Goal: Communication & Community: Answer question/provide support

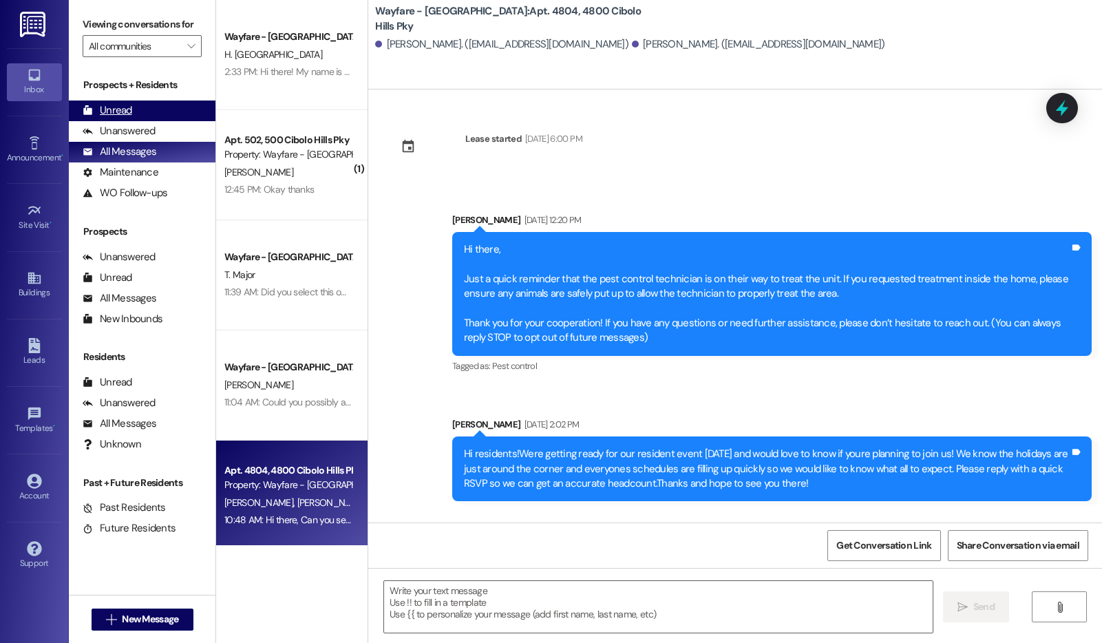
scroll to position [14442, 0]
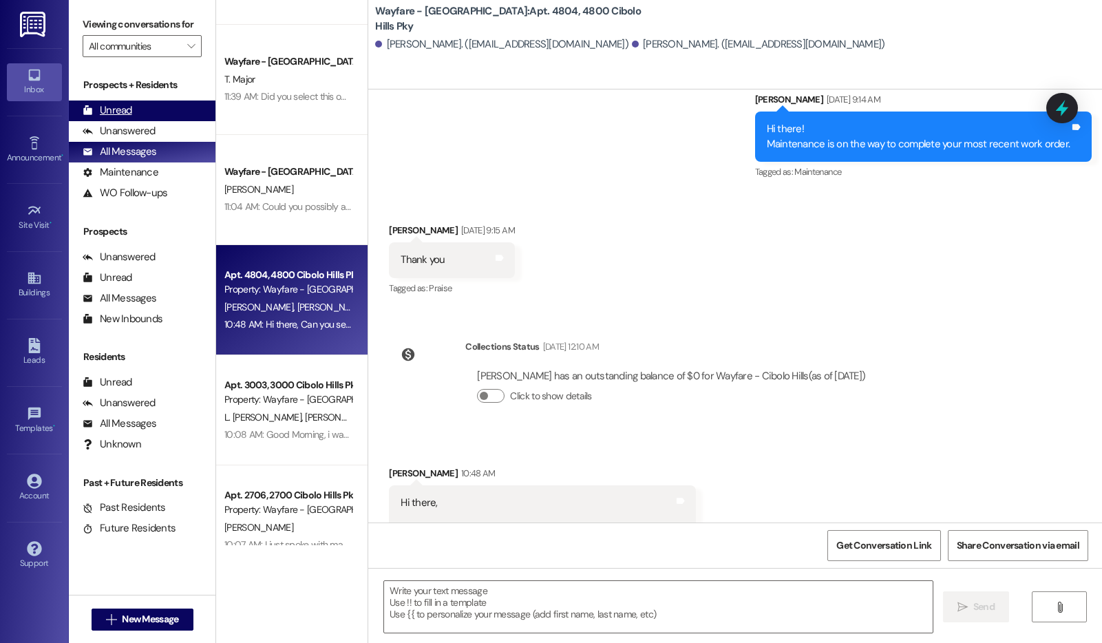
click at [110, 118] on div "Unread" at bounding box center [108, 110] width 50 height 14
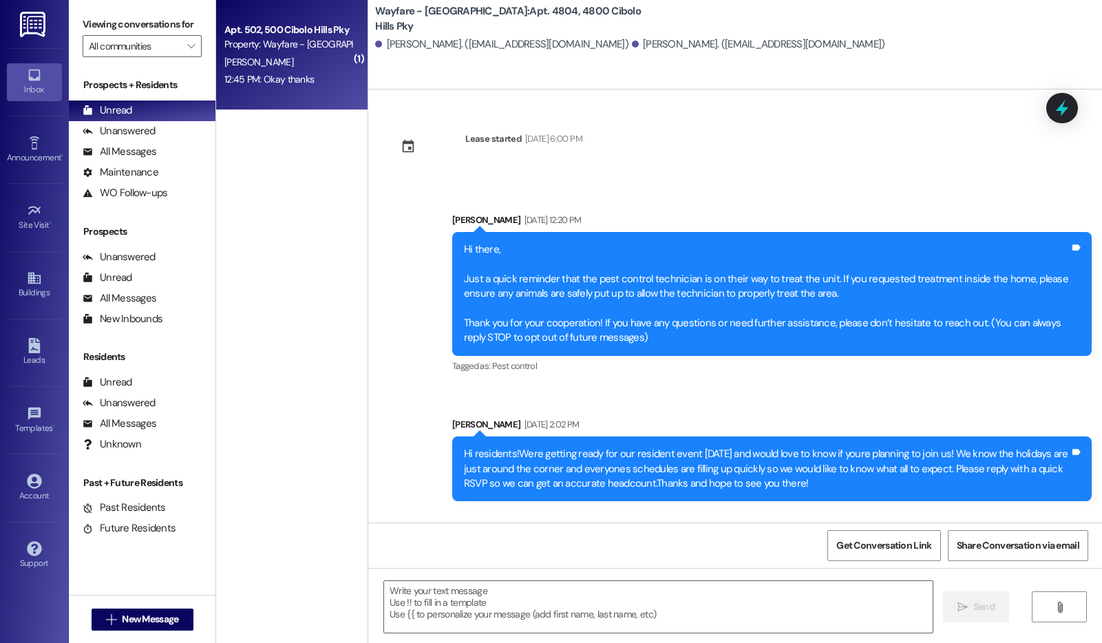
scroll to position [14441, 0]
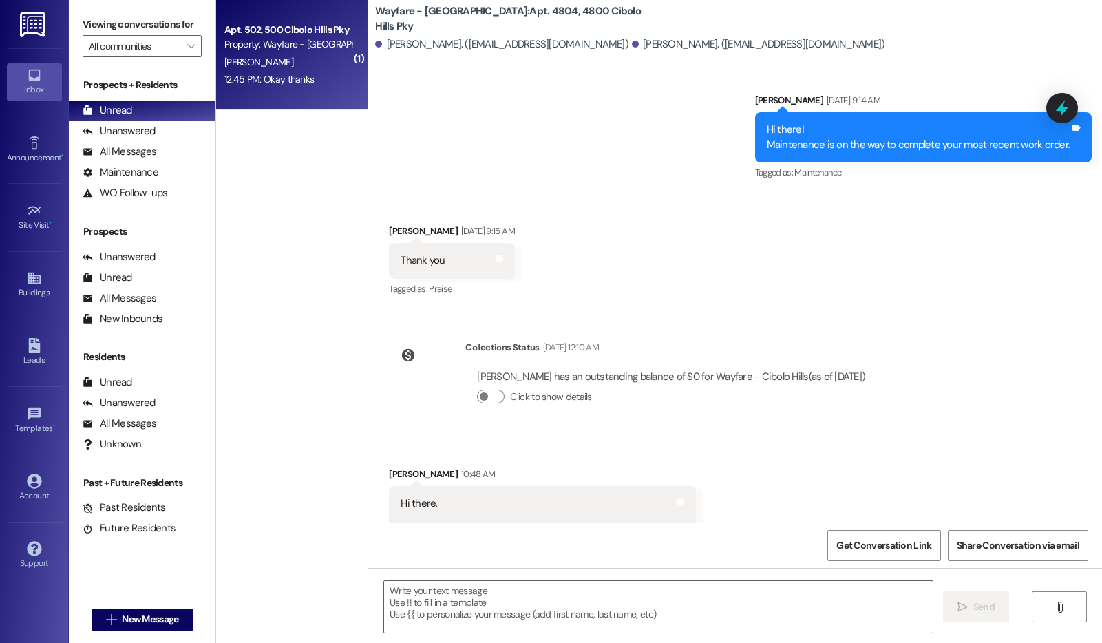
click at [286, 83] on div "12:45 PM: Okay thanks 12:45 PM: Okay thanks" at bounding box center [268, 79] width 89 height 12
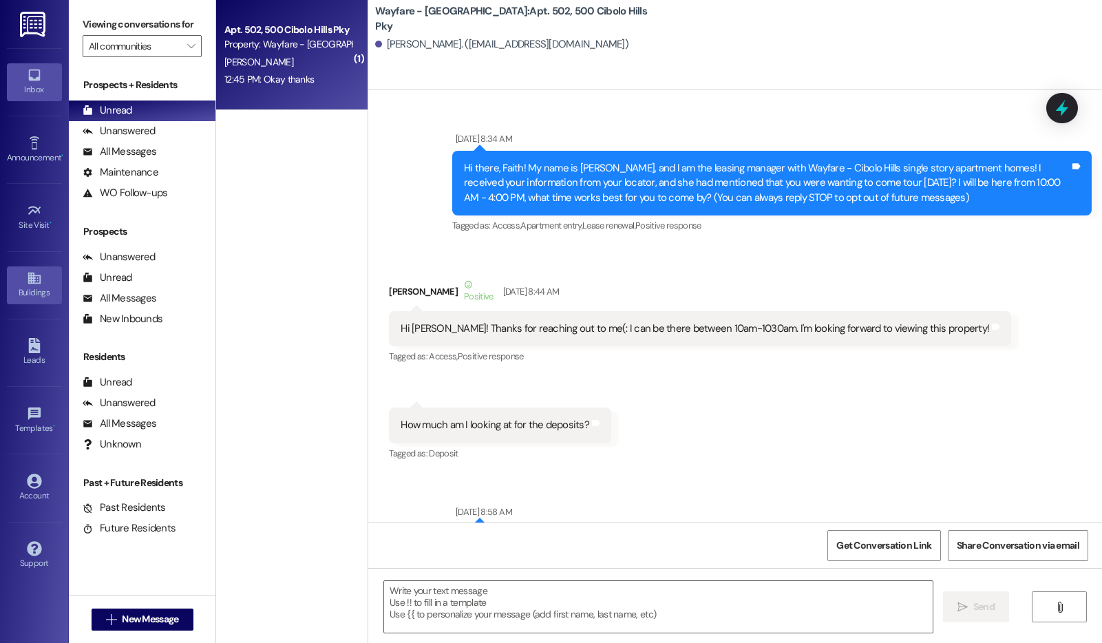
scroll to position [54504, 0]
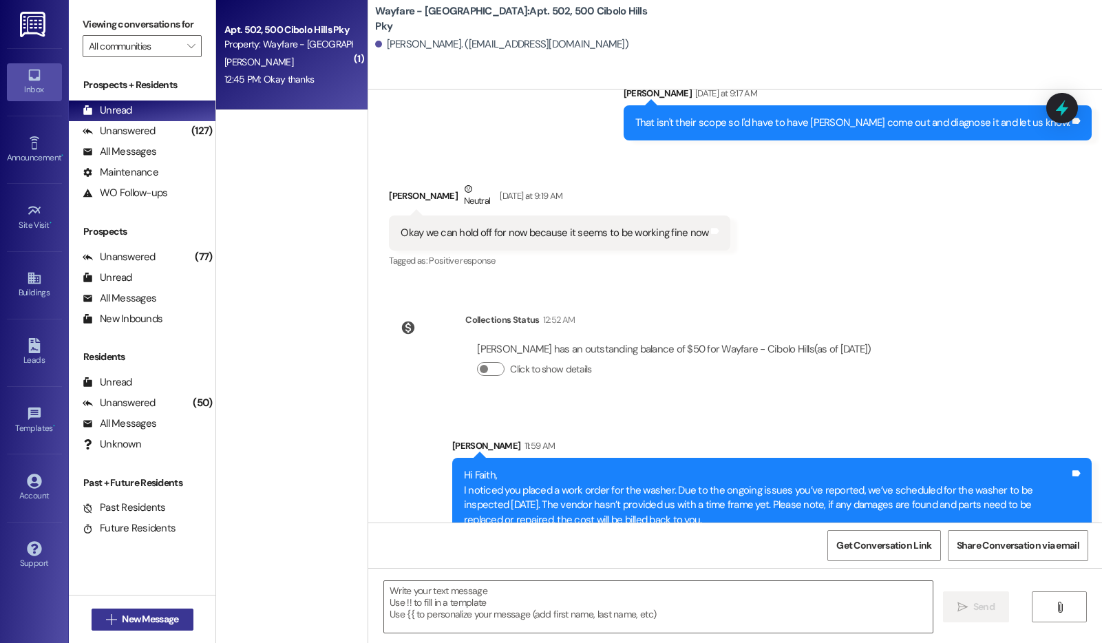
click at [162, 621] on span "New Message" at bounding box center [150, 619] width 56 height 14
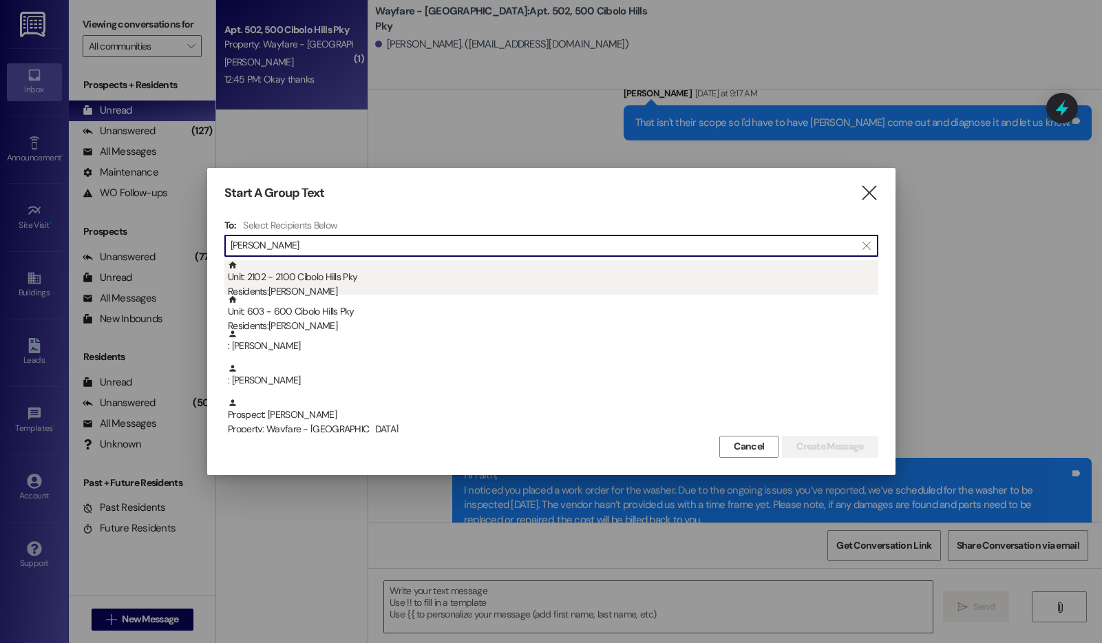
type input "larry"
click at [483, 286] on div "Residents: Larry Fox" at bounding box center [553, 291] width 650 height 14
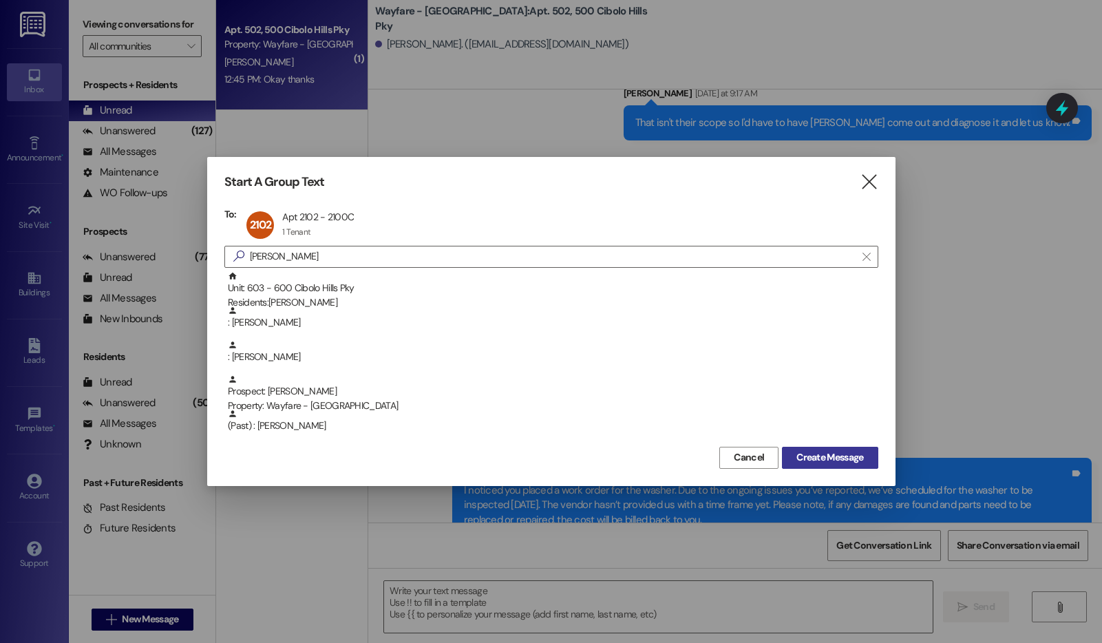
click at [818, 453] on span "Create Message" at bounding box center [829, 457] width 67 height 14
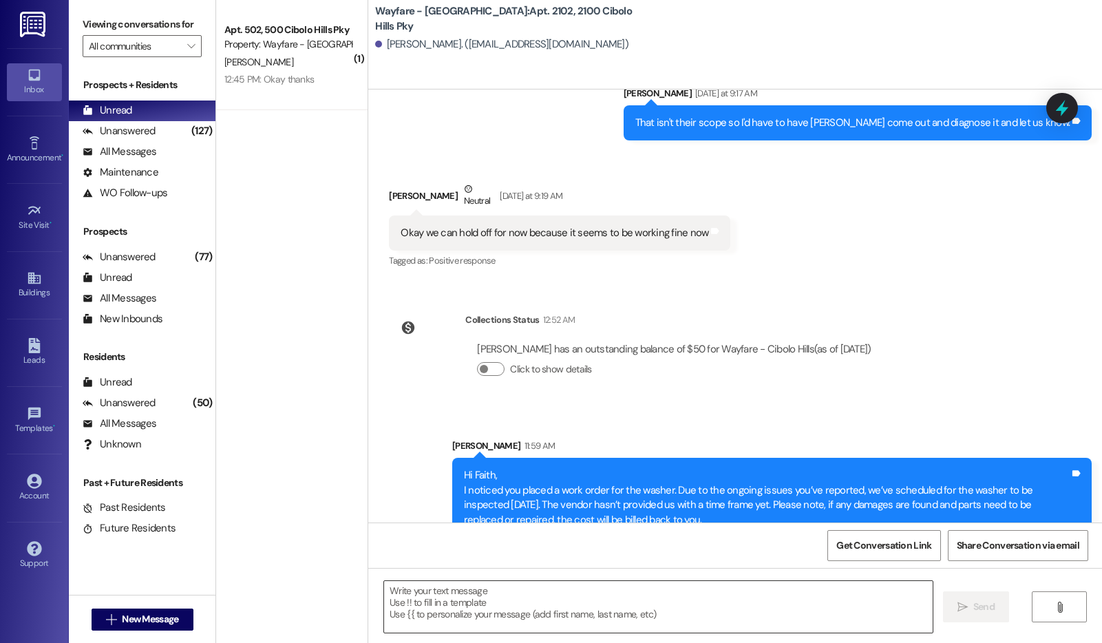
click at [574, 606] on textarea at bounding box center [658, 607] width 549 height 52
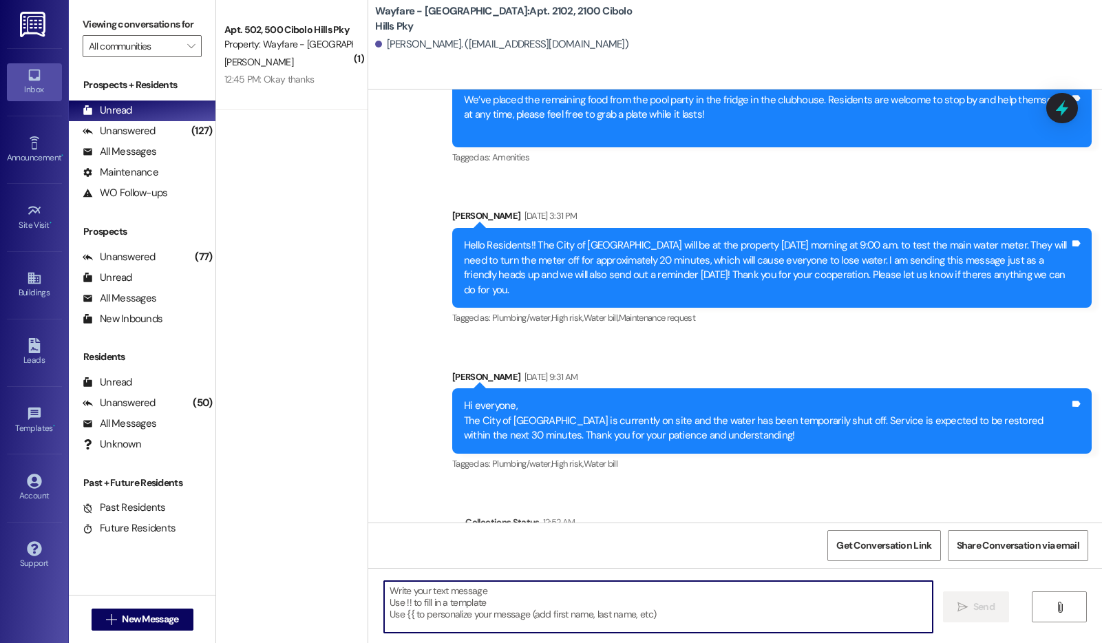
scroll to position [13813, 0]
paste textarea "This is a friendly reminder that evictions will be filed tomorrow morning at 9:…"
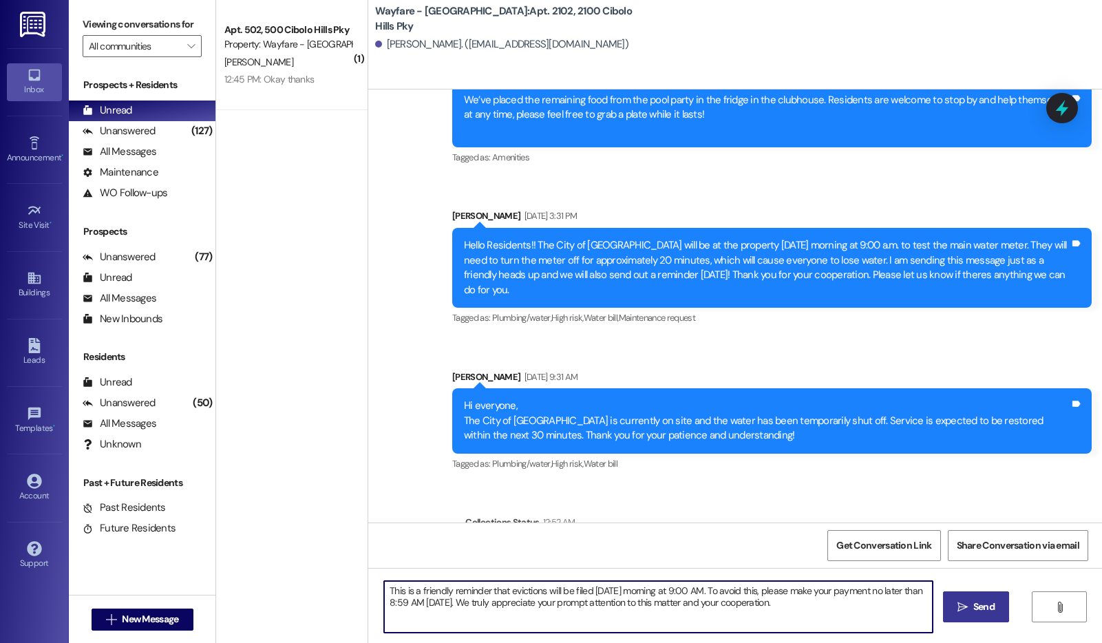
type textarea "This is a friendly reminder that evictions will be filed tomorrow morning at 9:…"
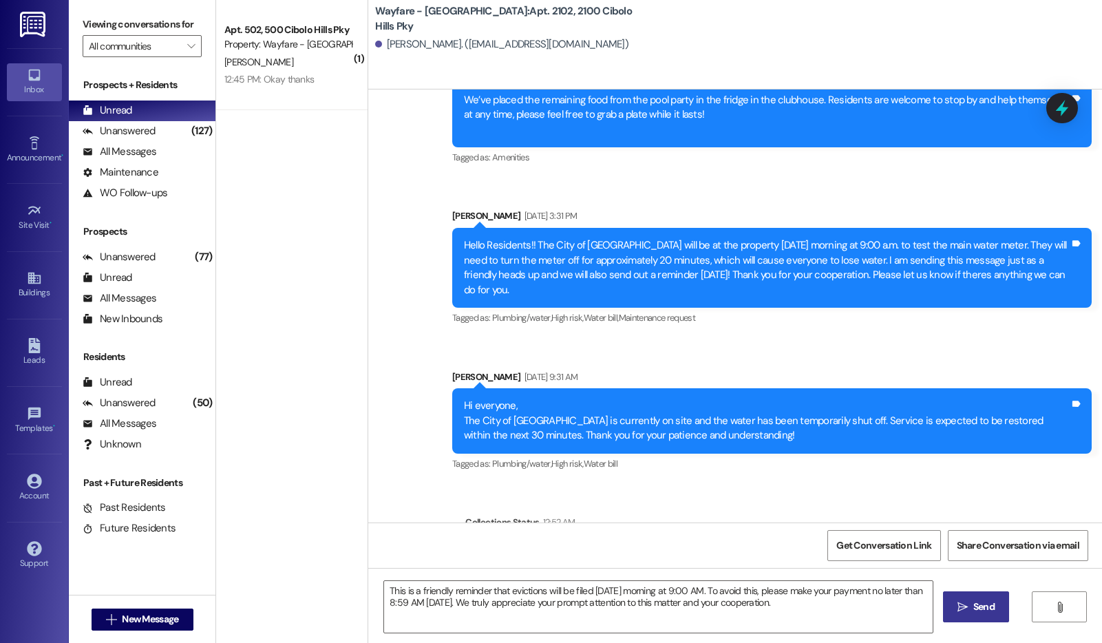
click at [944, 604] on button " Send" at bounding box center [976, 606] width 67 height 31
click at [176, 617] on span "New Message" at bounding box center [150, 619] width 62 height 14
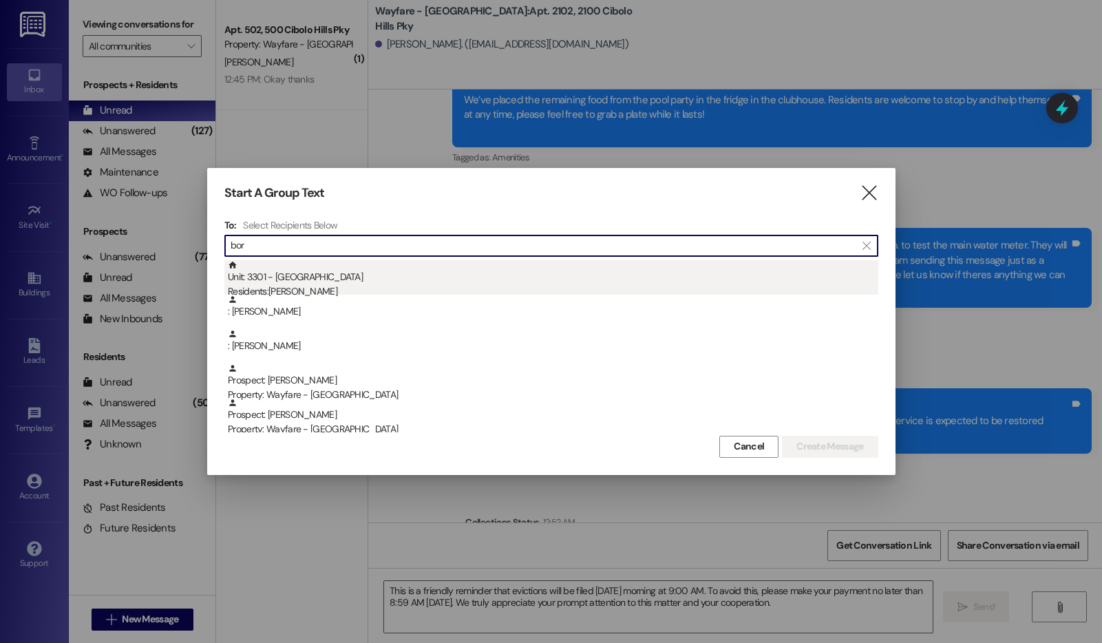
type input "bor"
click at [480, 281] on div "Unit: 3301 - 3300 Cibolo Hills Pky Residents: Boris Howard" at bounding box center [553, 279] width 650 height 39
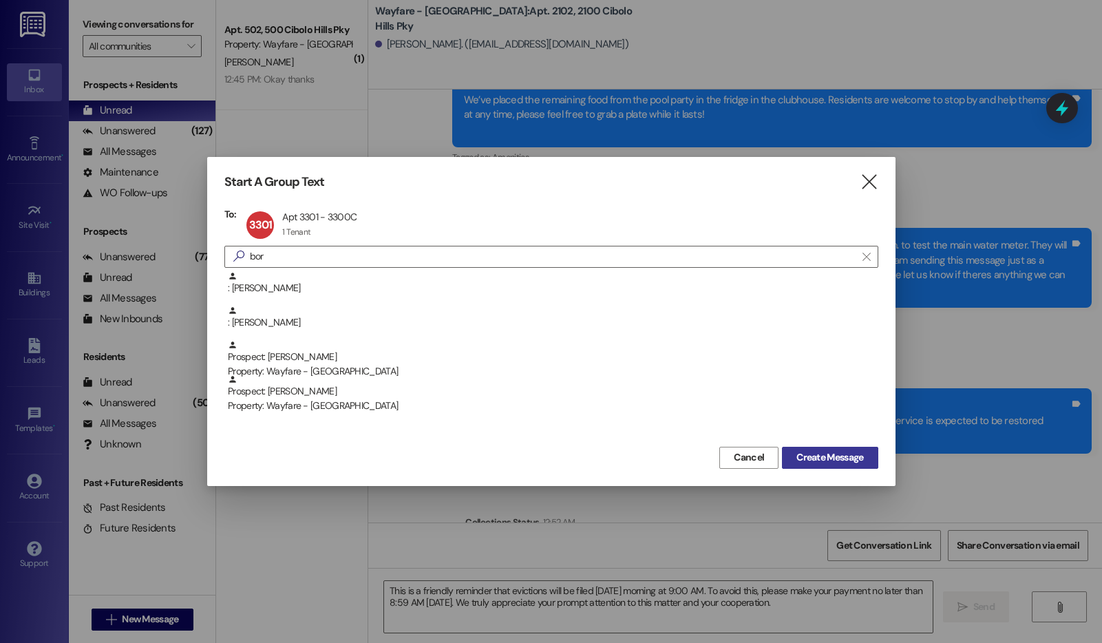
click at [788, 451] on button "Create Message" at bounding box center [830, 458] width 96 height 22
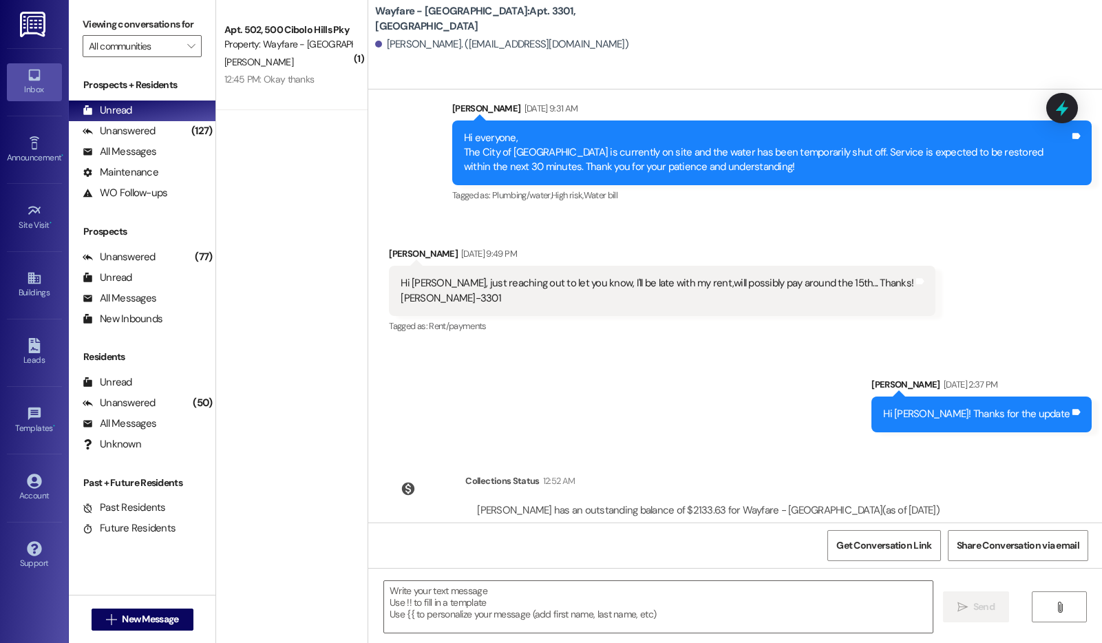
scroll to position [21252, 0]
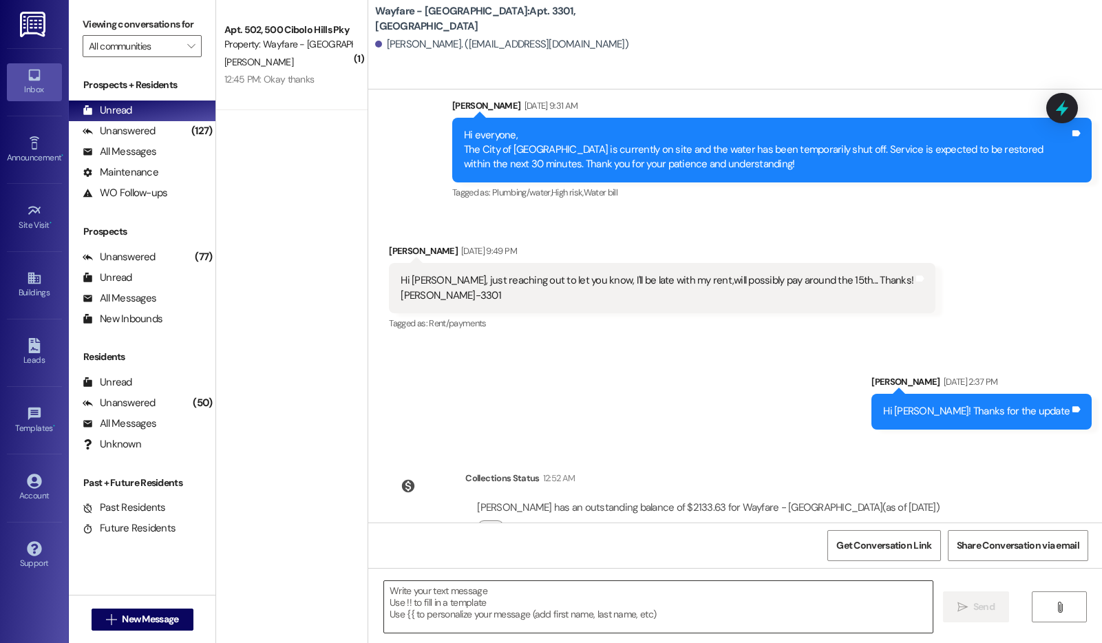
click at [610, 602] on textarea at bounding box center [658, 607] width 549 height 52
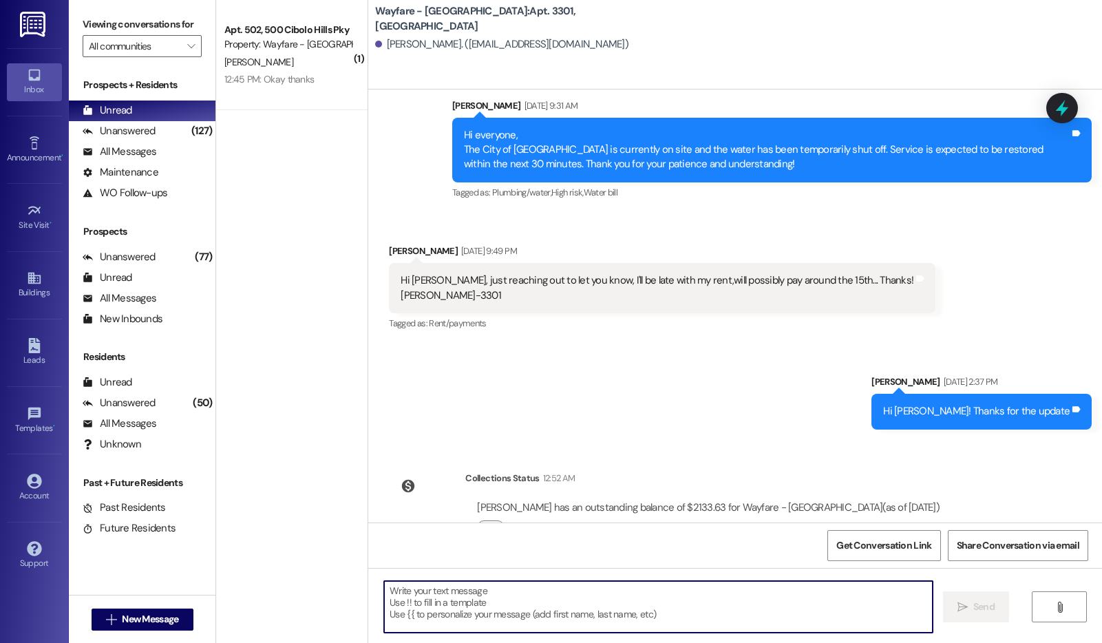
paste textarea "This is a friendly reminder that evictions will be filed tomorrow morning at 9:…"
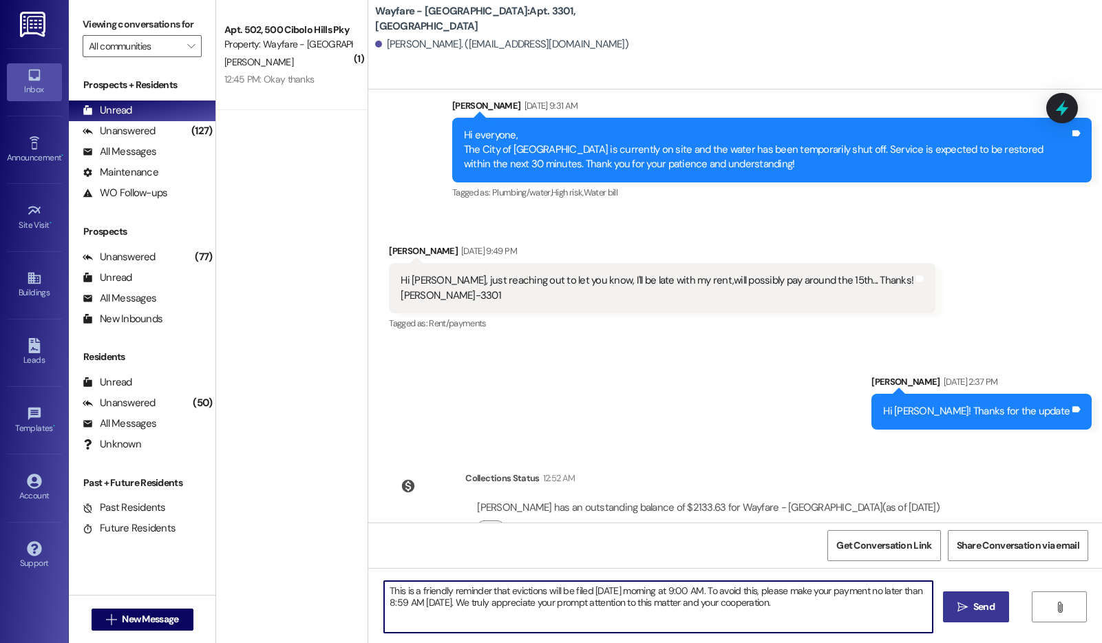
type textarea "This is a friendly reminder that evictions will be filed tomorrow morning at 9:…"
click at [962, 602] on icon "" at bounding box center [962, 607] width 10 height 11
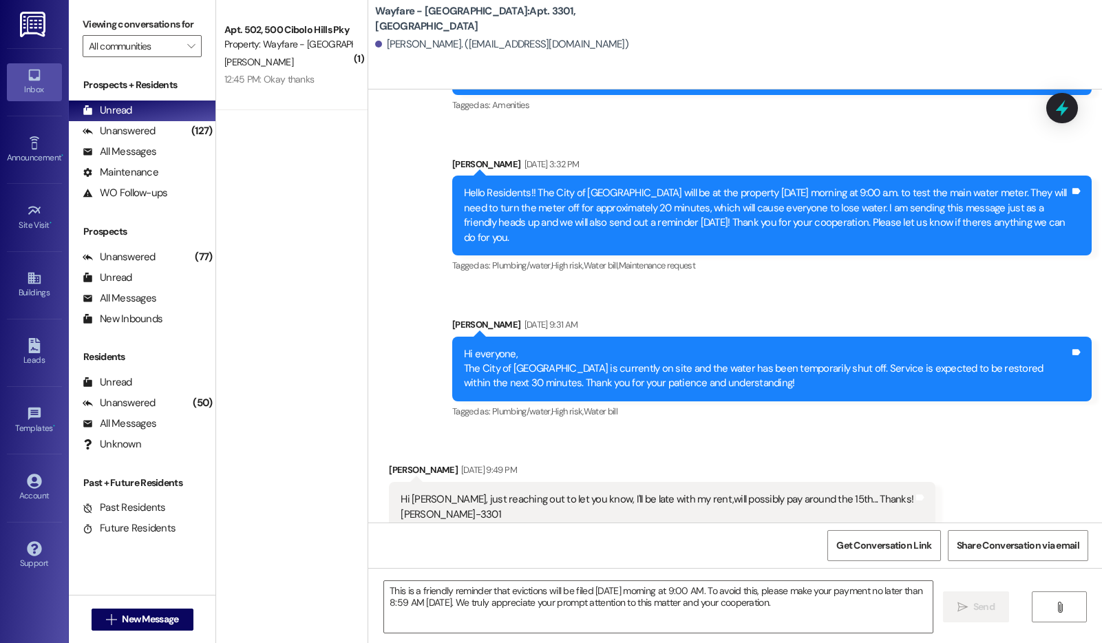
scroll to position [21029, 0]
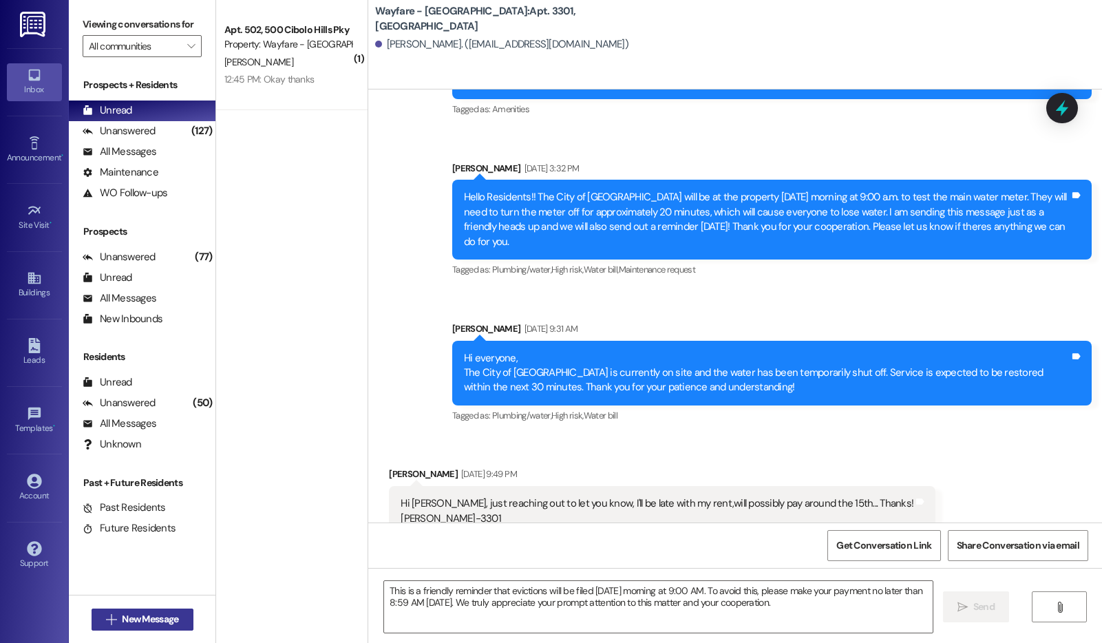
click at [138, 626] on span "New Message" at bounding box center [150, 619] width 56 height 14
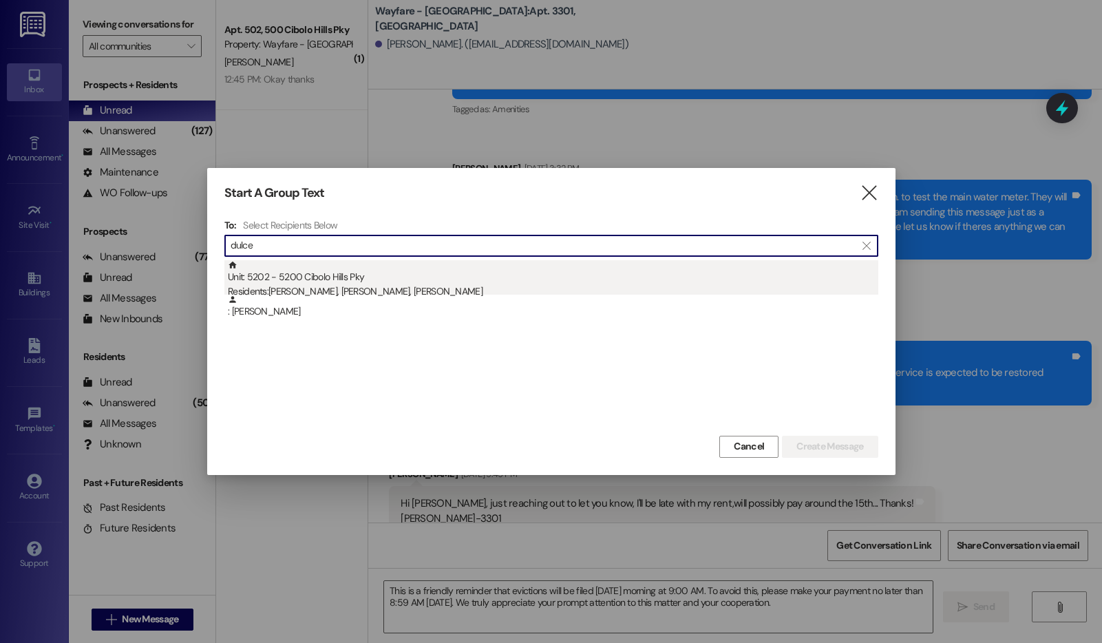
type input "dulce"
click at [441, 275] on div "Unit: 5202 - 5200 Cibolo Hills Pky Residents: Jayden Hernandez, Pablo Hernandez…" at bounding box center [553, 279] width 650 height 39
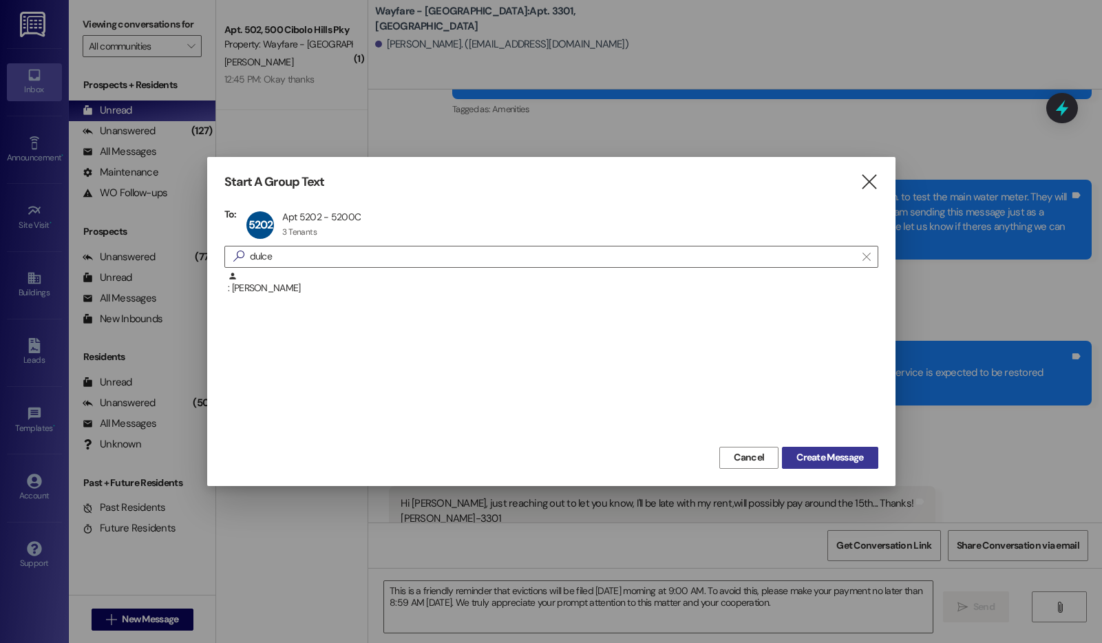
click at [818, 463] on span "Create Message" at bounding box center [829, 457] width 67 height 14
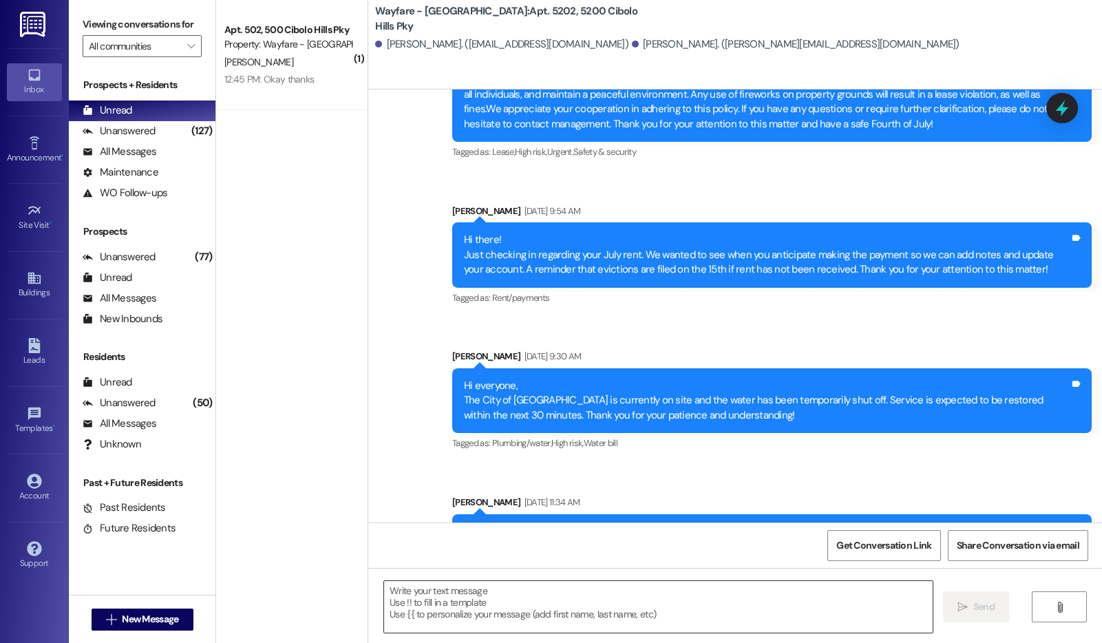
scroll to position [30039, 0]
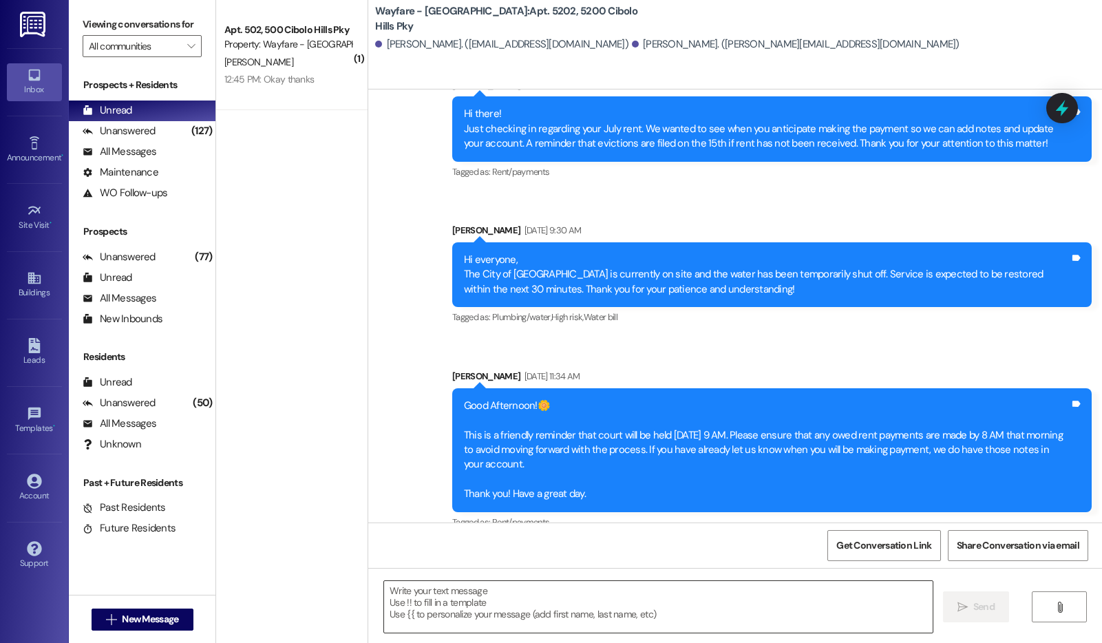
click at [502, 613] on textarea at bounding box center [658, 607] width 549 height 52
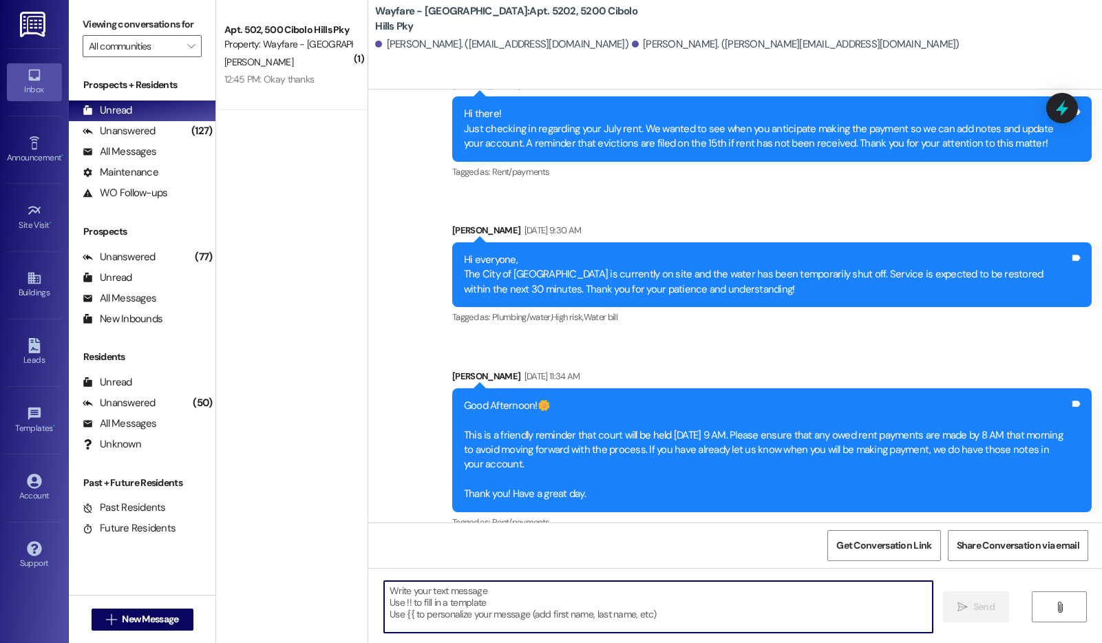
click at [451, 575] on div " Send " at bounding box center [735, 619] width 734 height 103
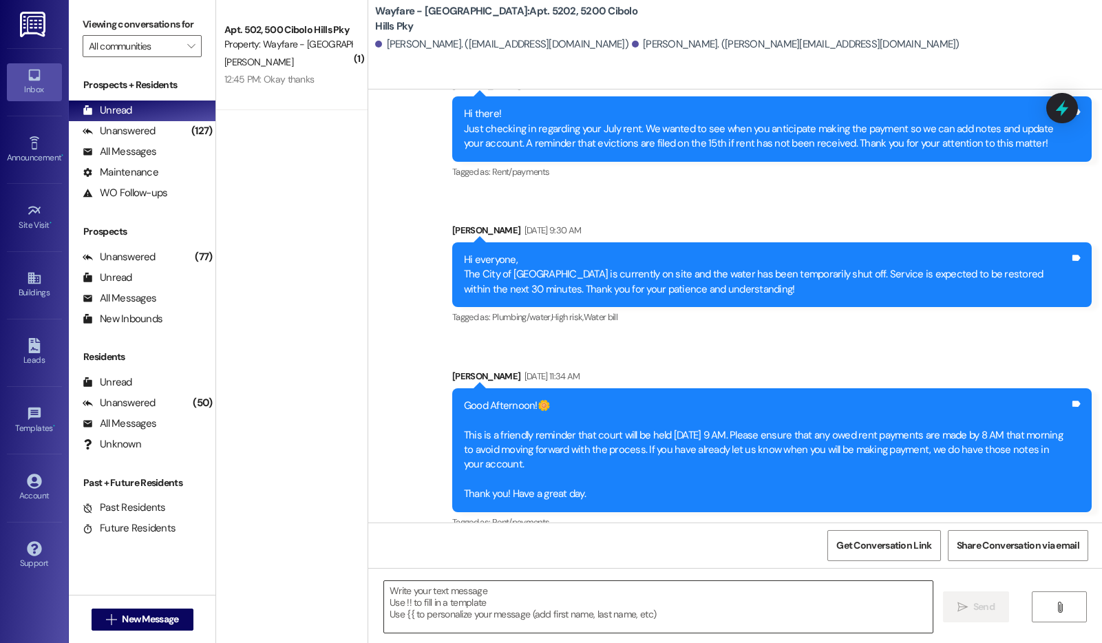
click at [441, 608] on textarea at bounding box center [658, 607] width 549 height 52
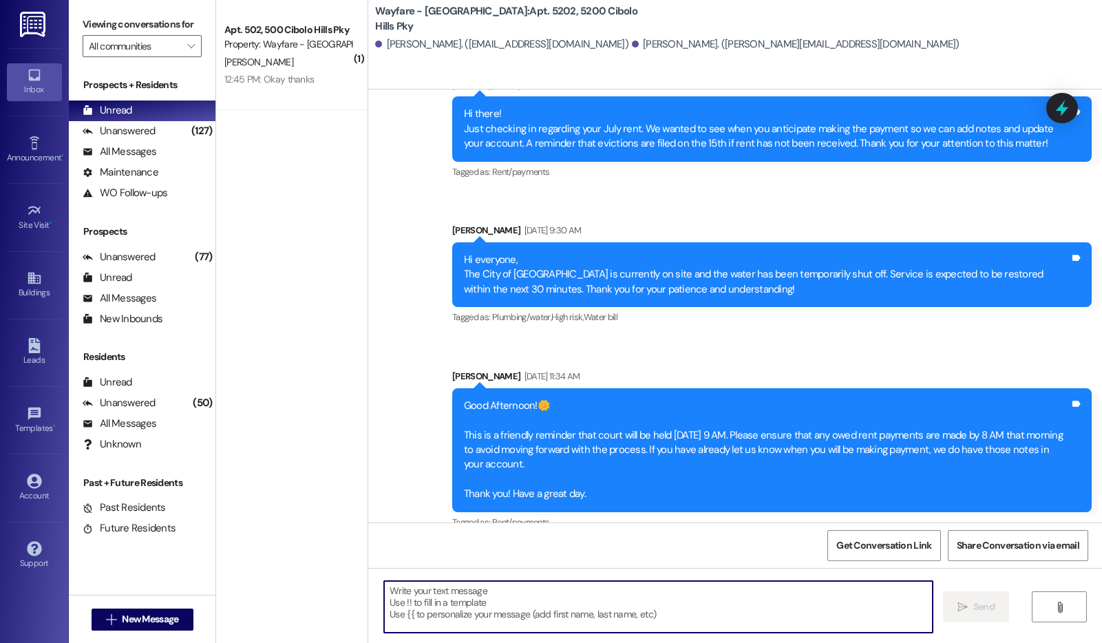
paste textarea "This is a friendly reminder that evictions will be filed tomorrow morning at 9:…"
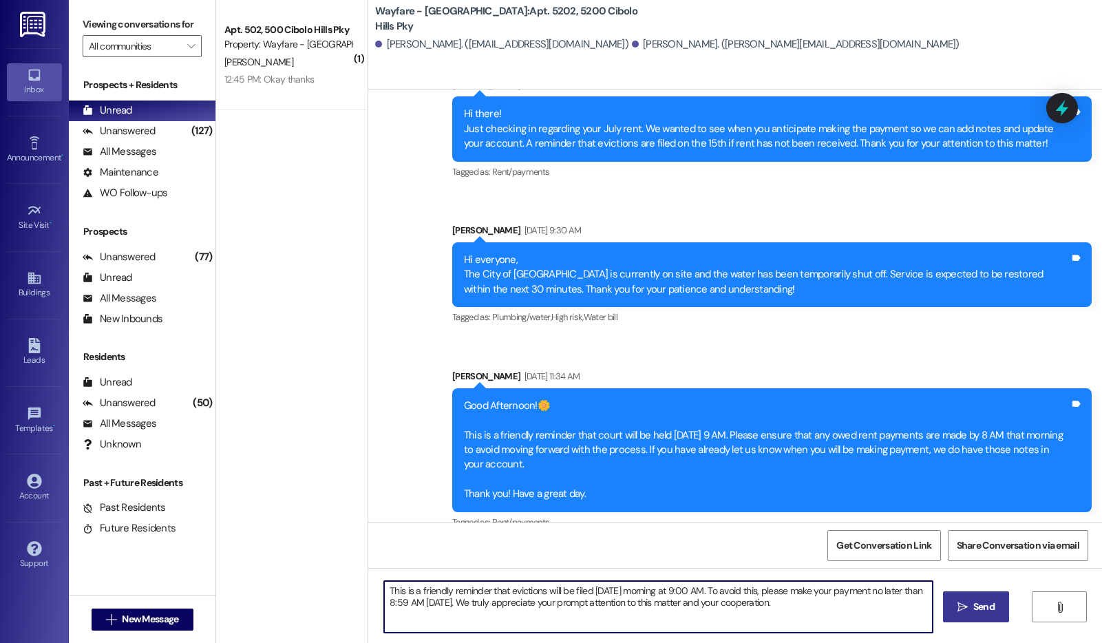
type textarea "This is a friendly reminder that evictions will be filed tomorrow morning at 9:…"
click at [988, 613] on span "Send" at bounding box center [983, 607] width 21 height 14
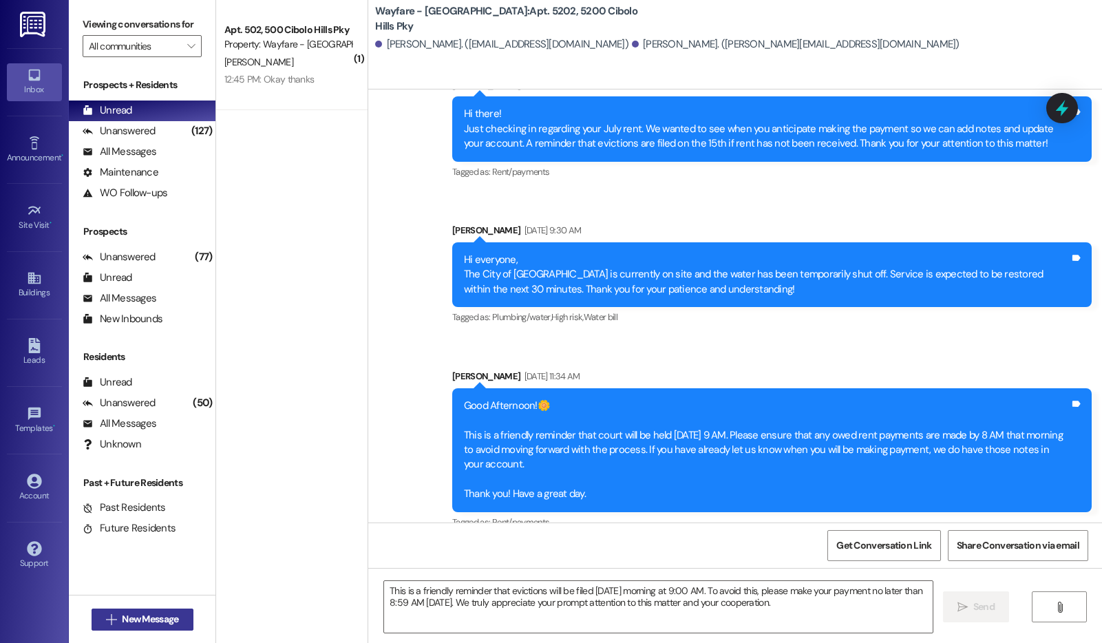
click at [119, 628] on button " New Message" at bounding box center [143, 619] width 102 height 22
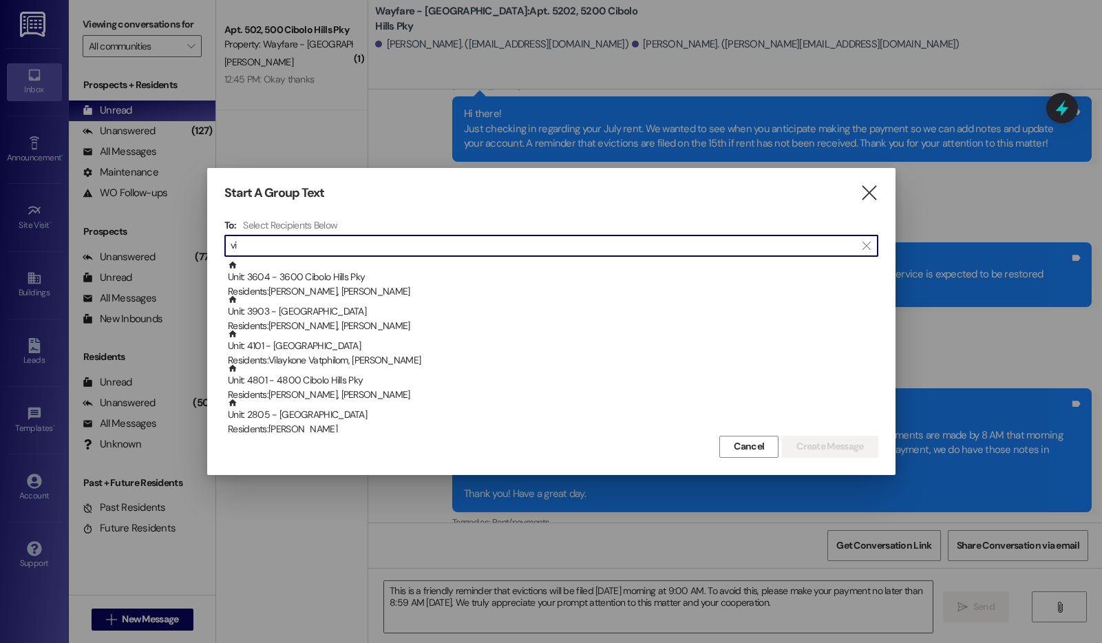
type input "v"
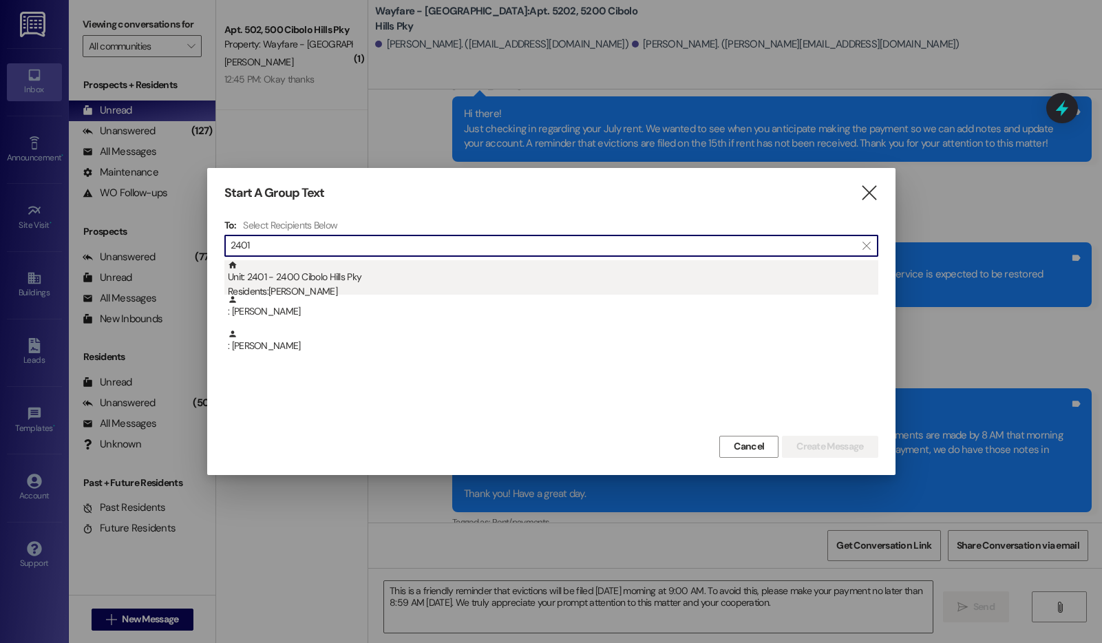
type input "2401"
click at [539, 282] on div "Unit: 2401 - 2400 Cibolo Hills Pky Residents: Abigail Rodriguez" at bounding box center [553, 279] width 650 height 39
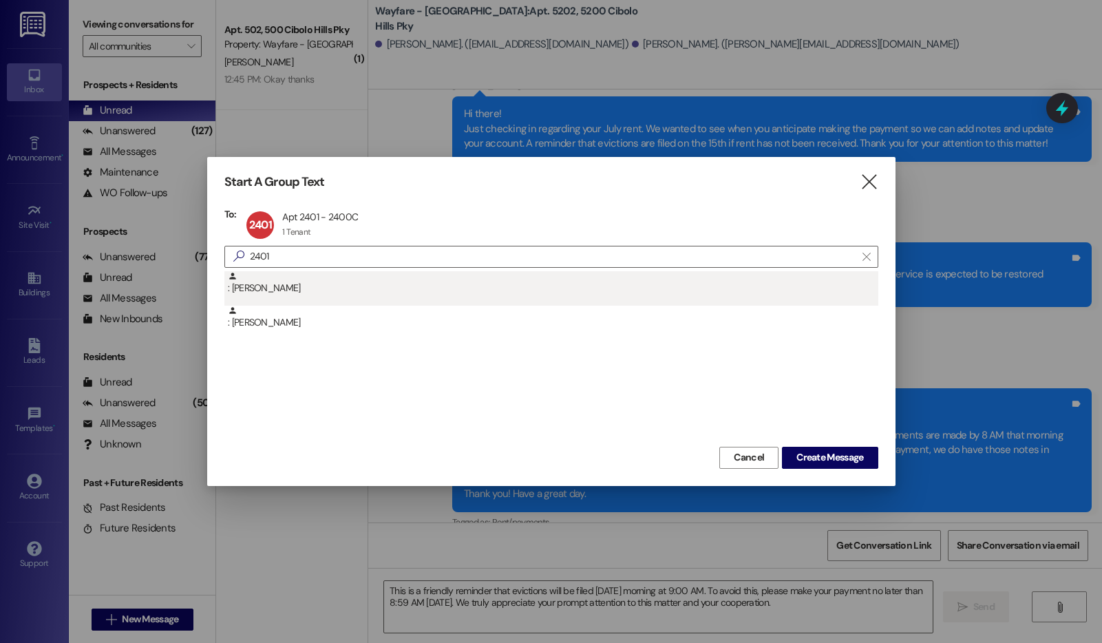
click at [304, 287] on div ": Abigail Rodriguez" at bounding box center [553, 283] width 650 height 24
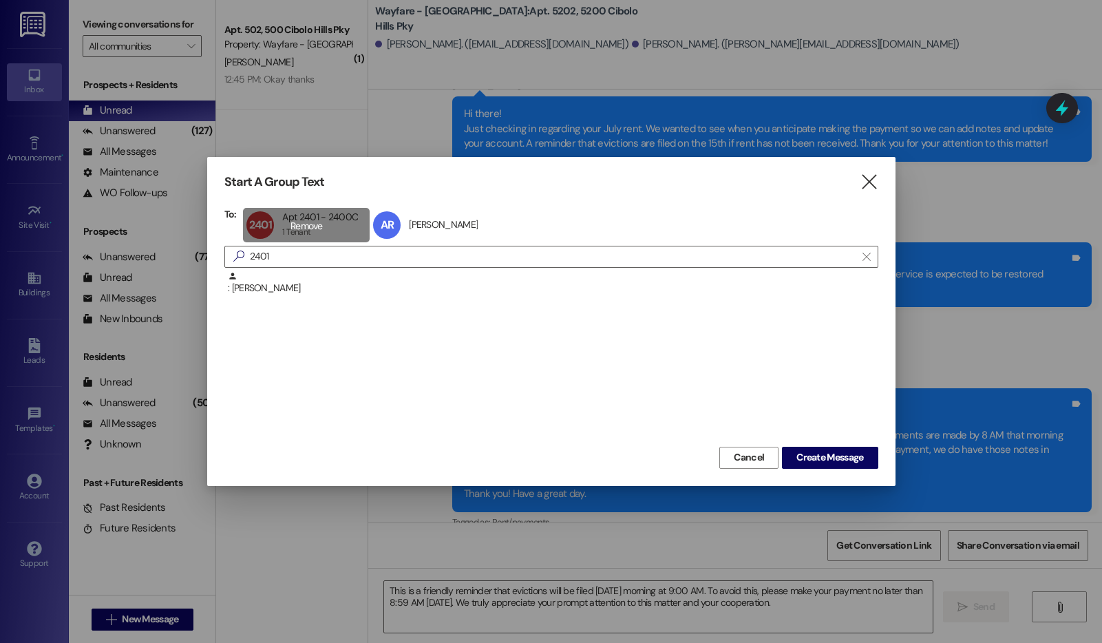
click at [328, 223] on div "2401 Apt 2401 - 2400C Apt 2401 - 2400C 1 Tenant 1 Tenant click to remove" at bounding box center [306, 225] width 127 height 34
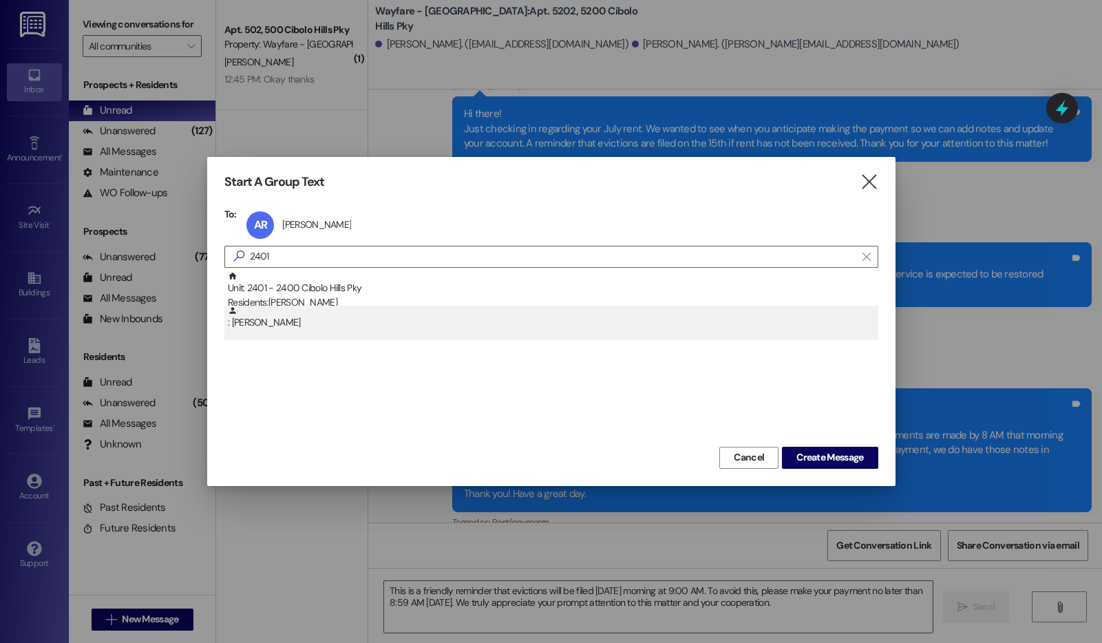
click at [310, 326] on div ": Vilaykone Vatphilom" at bounding box center [553, 318] width 650 height 24
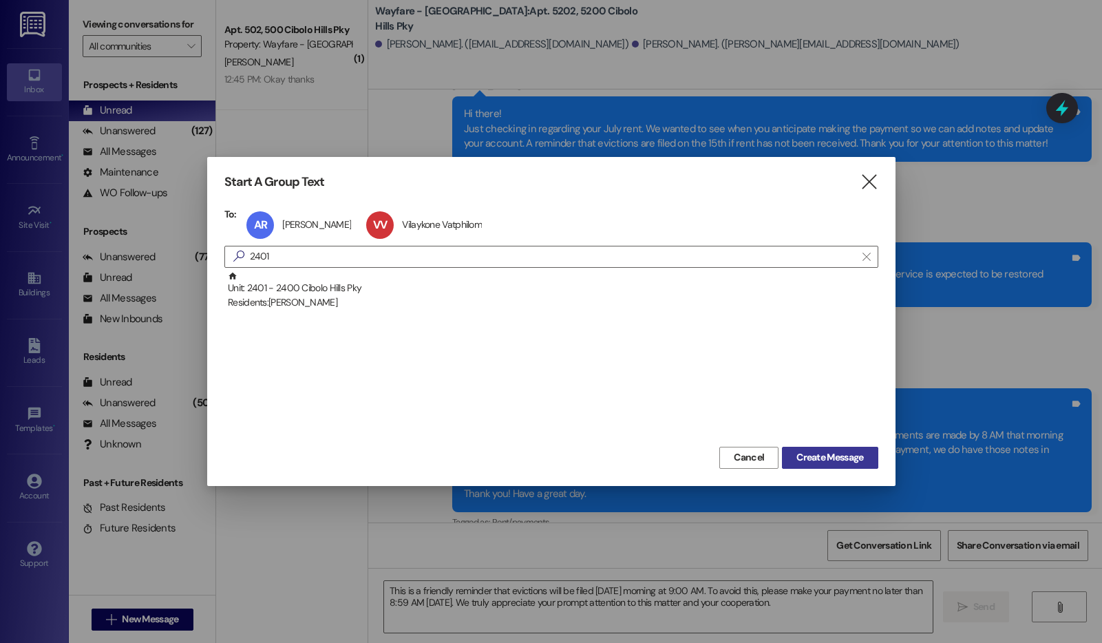
click at [850, 465] on button "Create Message" at bounding box center [830, 458] width 96 height 22
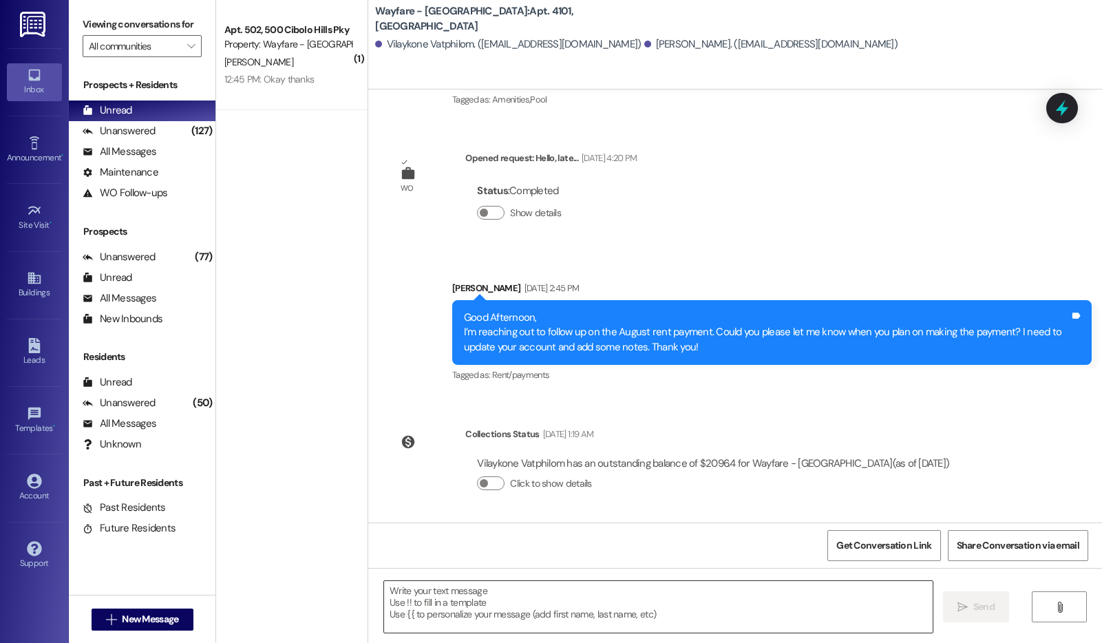
scroll to position [4461, 0]
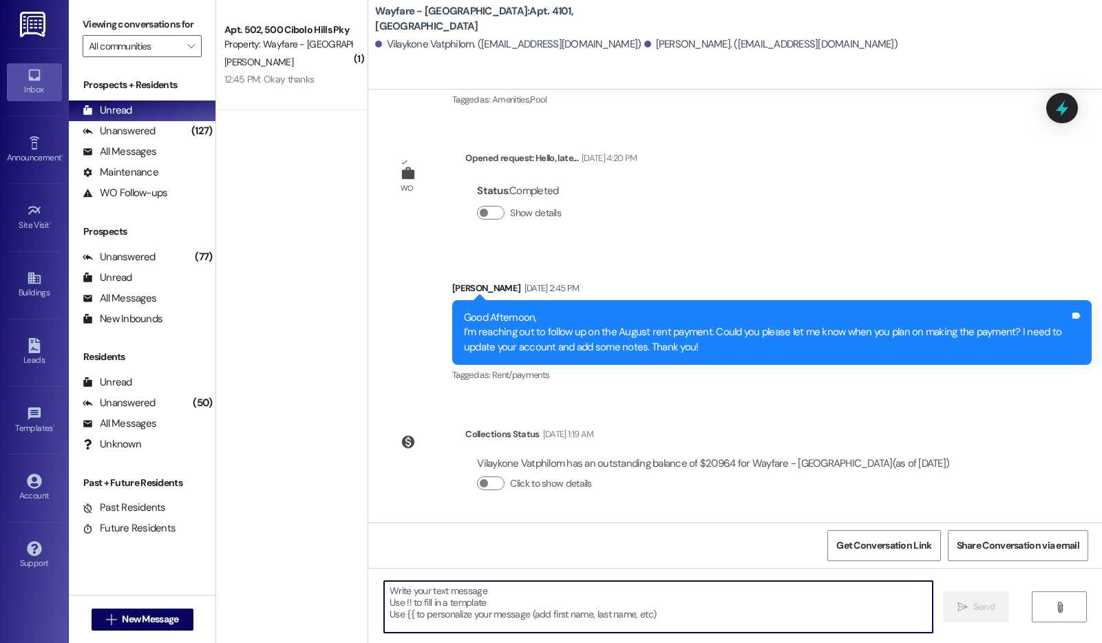
click at [516, 591] on textarea at bounding box center [658, 607] width 549 height 52
paste textarea "This is a friendly reminder that evictions will be filed tomorrow morning at 9:…"
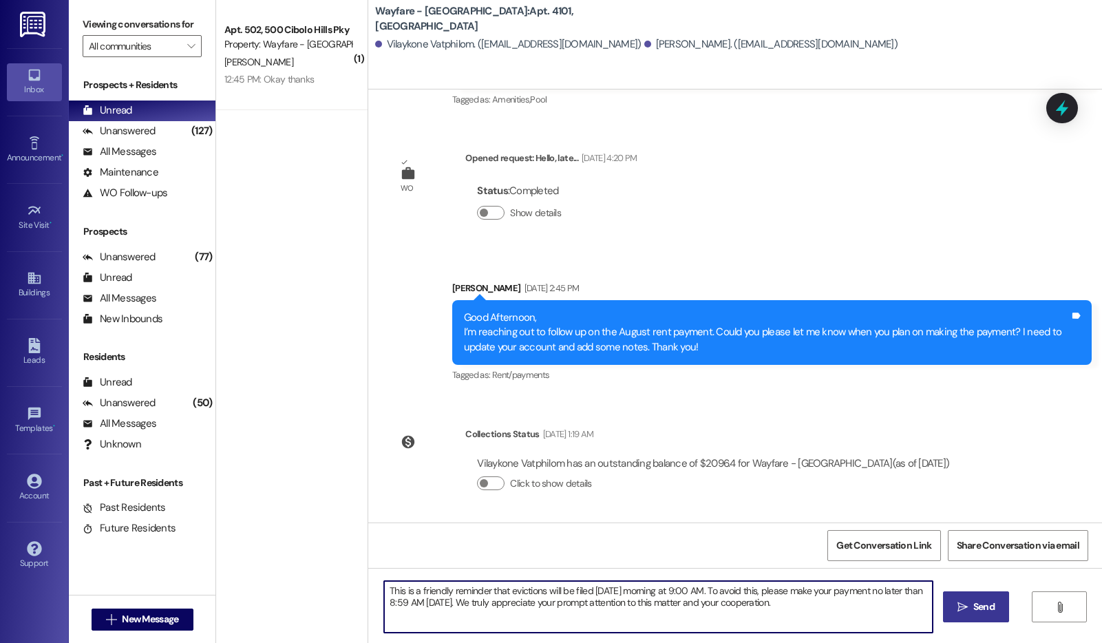
type textarea "This is a friendly reminder that evictions will be filed tomorrow morning at 9:…"
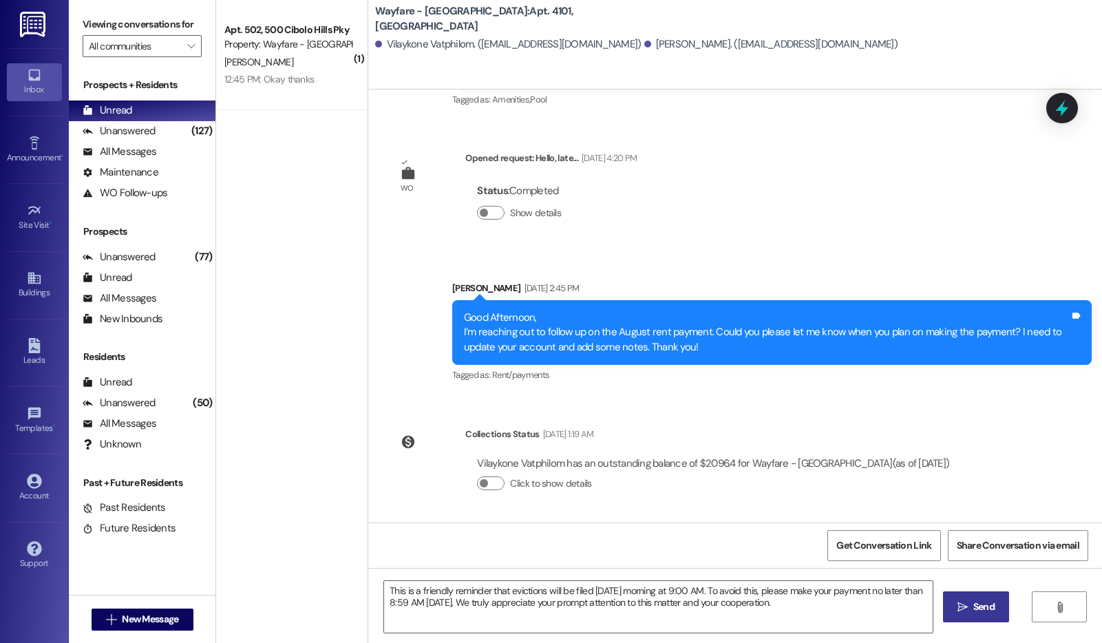
click at [962, 611] on icon "" at bounding box center [962, 607] width 10 height 11
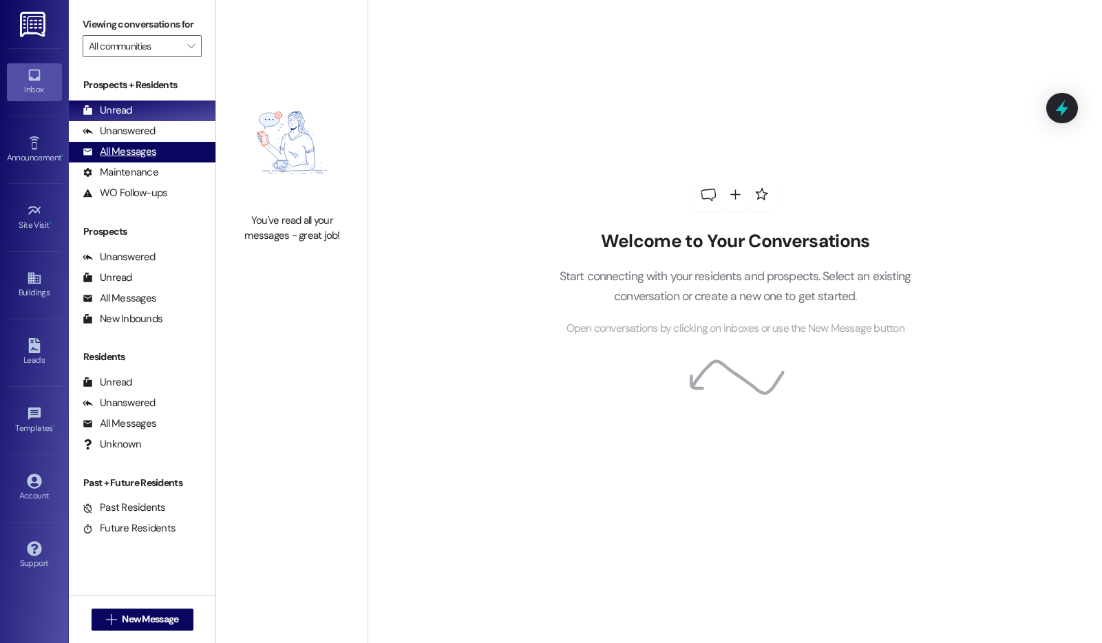
click at [118, 158] on div "All Messages (undefined)" at bounding box center [142, 152] width 147 height 21
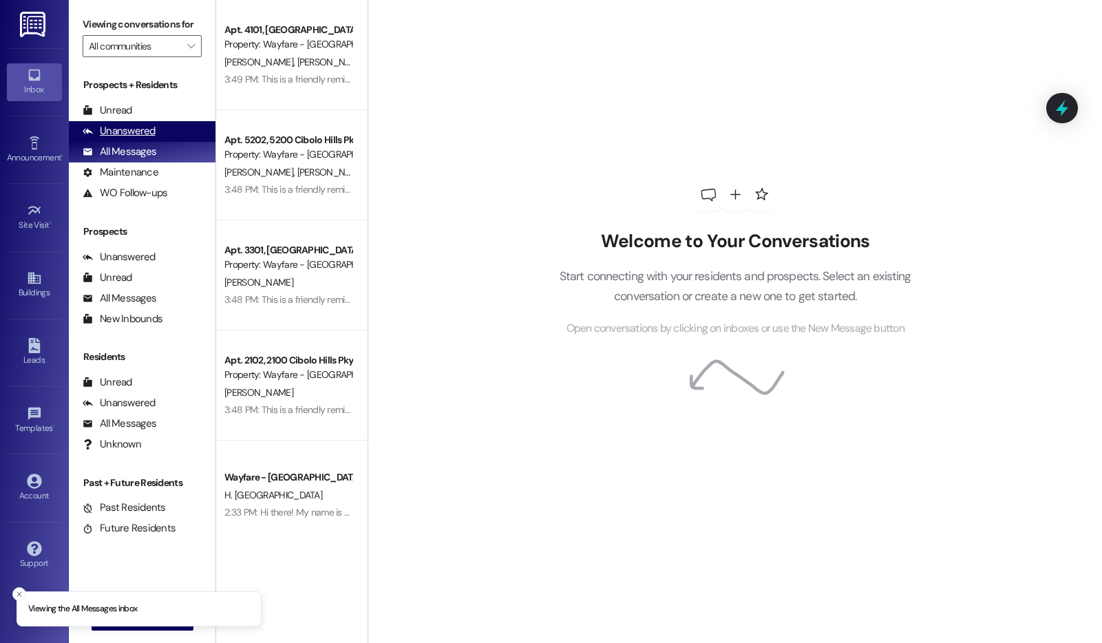
click at [136, 138] on div "Unanswered" at bounding box center [119, 131] width 73 height 14
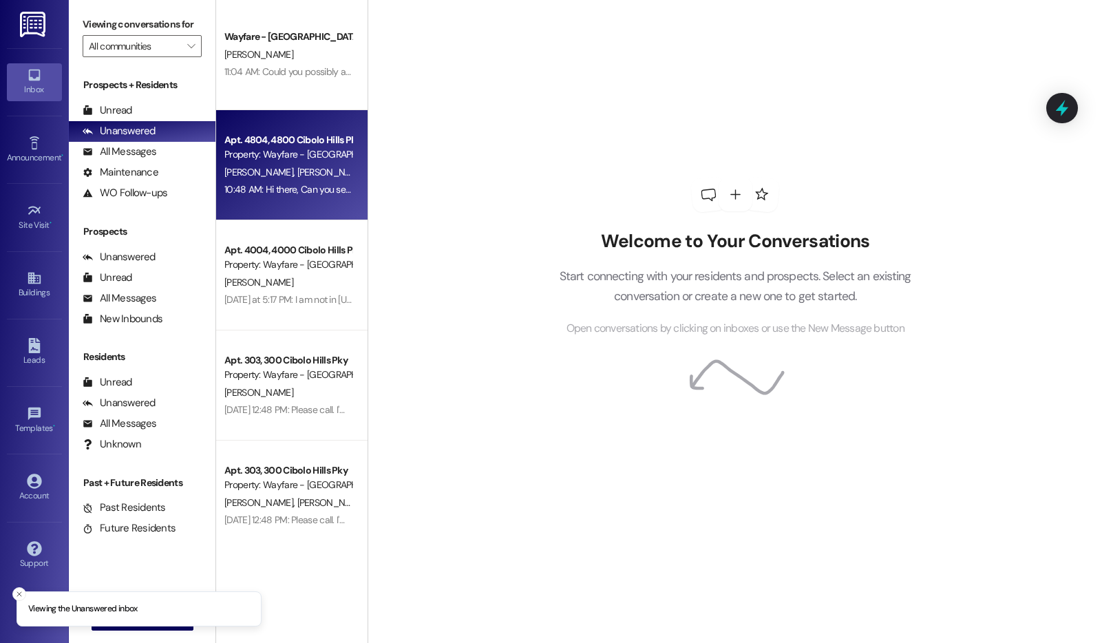
click at [297, 189] on div "10:48 AM: Hi there, Can you send maintenance back the sink started leaking agai…" at bounding box center [387, 189] width 327 height 12
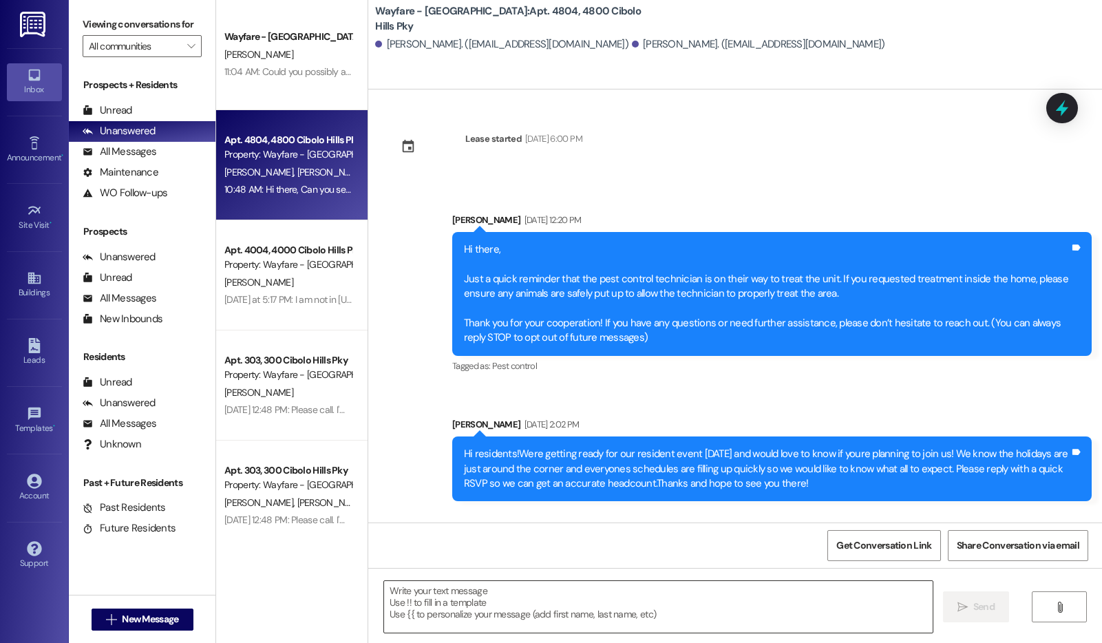
scroll to position [14442, 0]
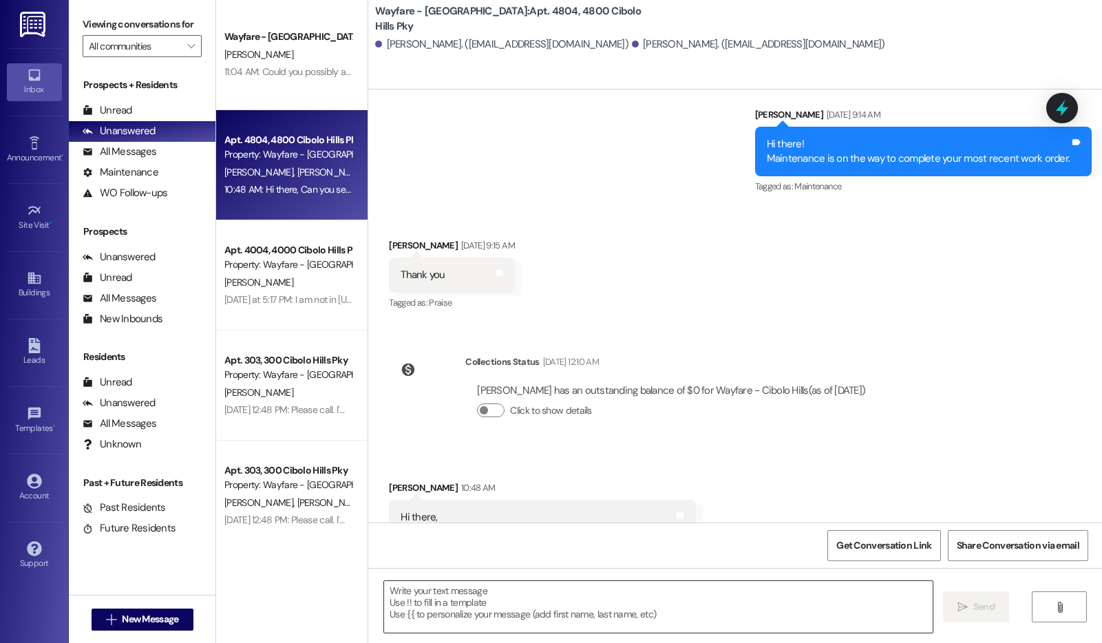
click at [547, 601] on textarea at bounding box center [658, 607] width 549 height 52
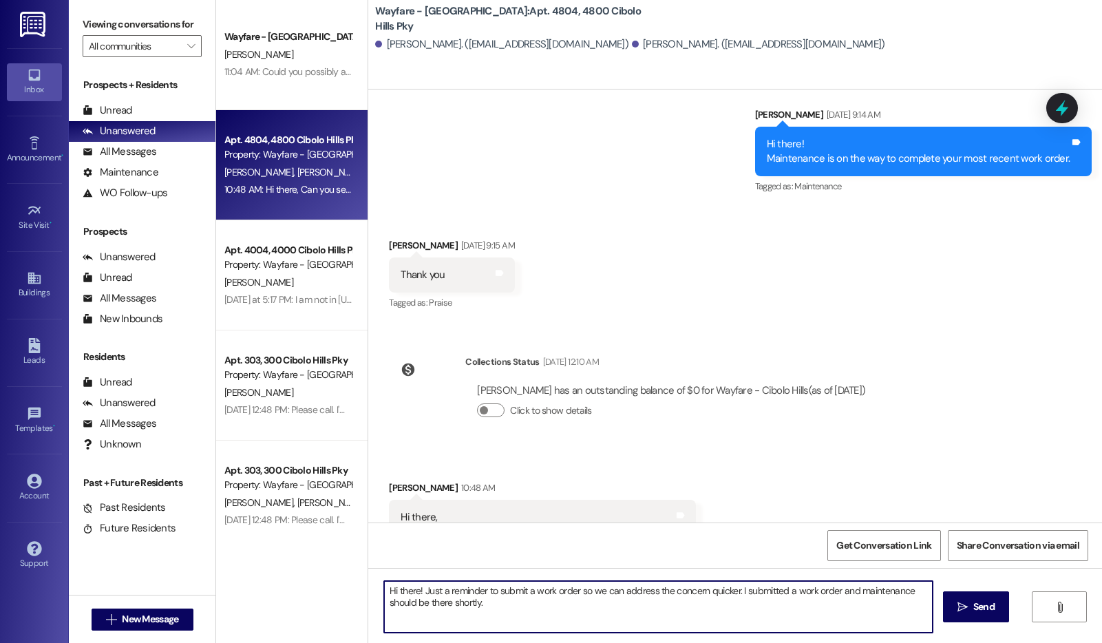
click at [569, 593] on textarea "Hi there! Just a reminder to submit a work order so we can address the concern …" at bounding box center [658, 607] width 549 height 52
type textarea "Hi there! Just a reminder to submit a work order through the portal so we can a…"
click at [967, 607] on span " Send" at bounding box center [976, 607] width 43 height 14
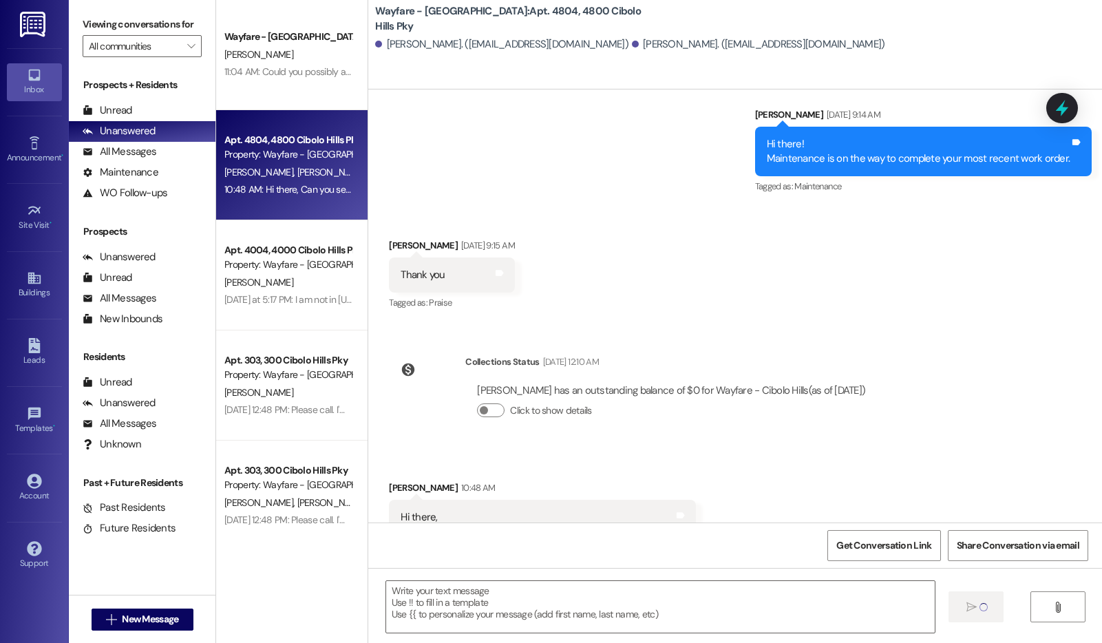
scroll to position [14441, 0]
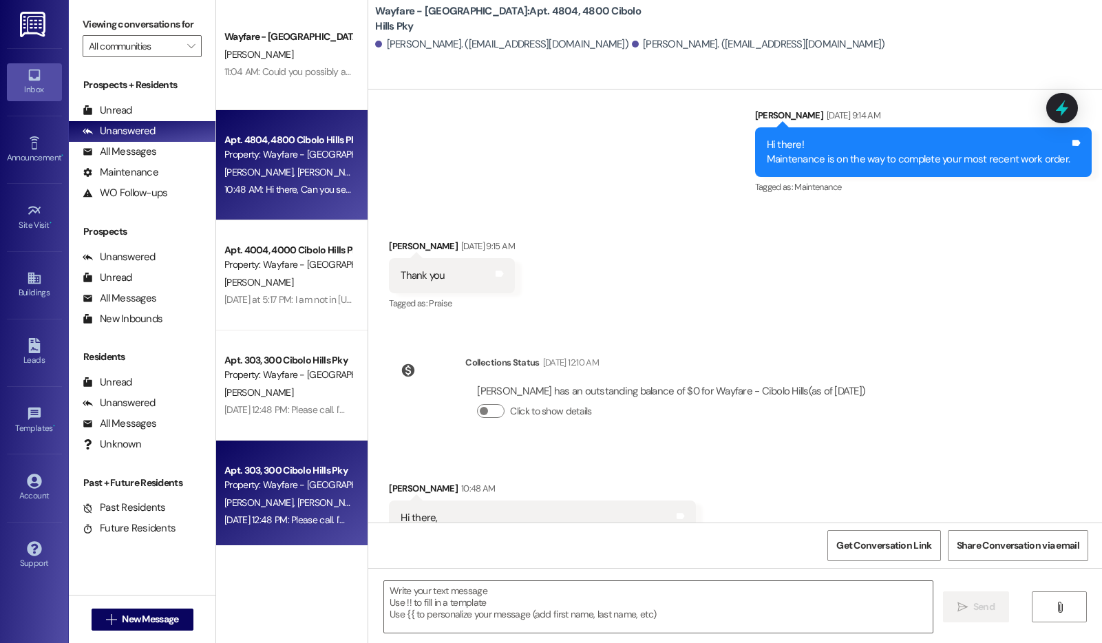
click at [296, 496] on div "B. Jones C. Ellis" at bounding box center [288, 502] width 130 height 17
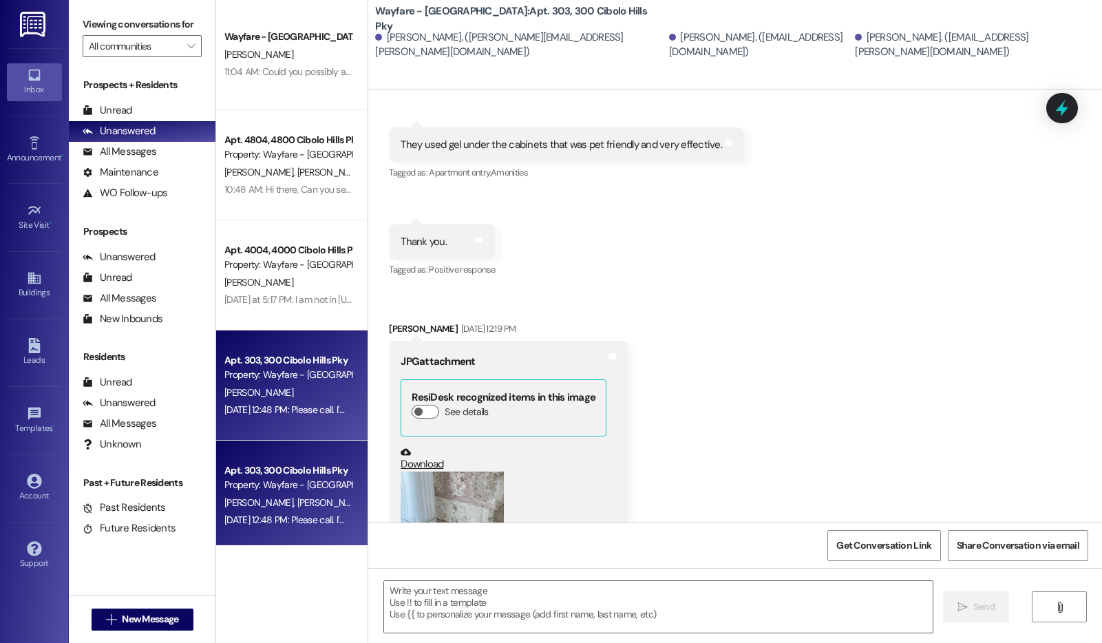
scroll to position [32768, 0]
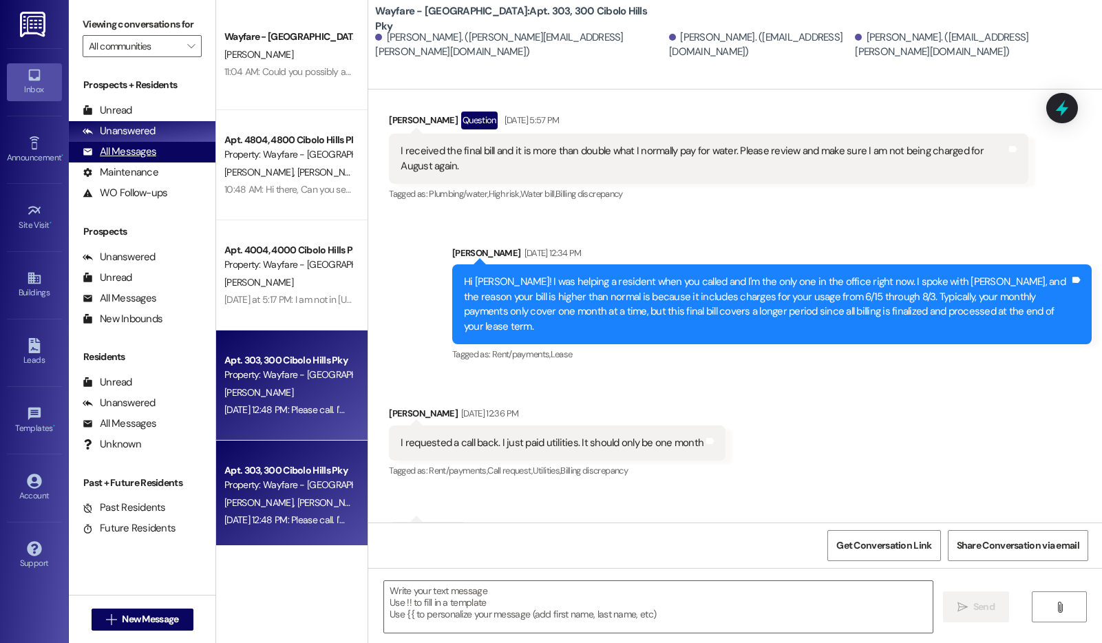
click at [153, 159] on div "All Messages" at bounding box center [120, 152] width 74 height 14
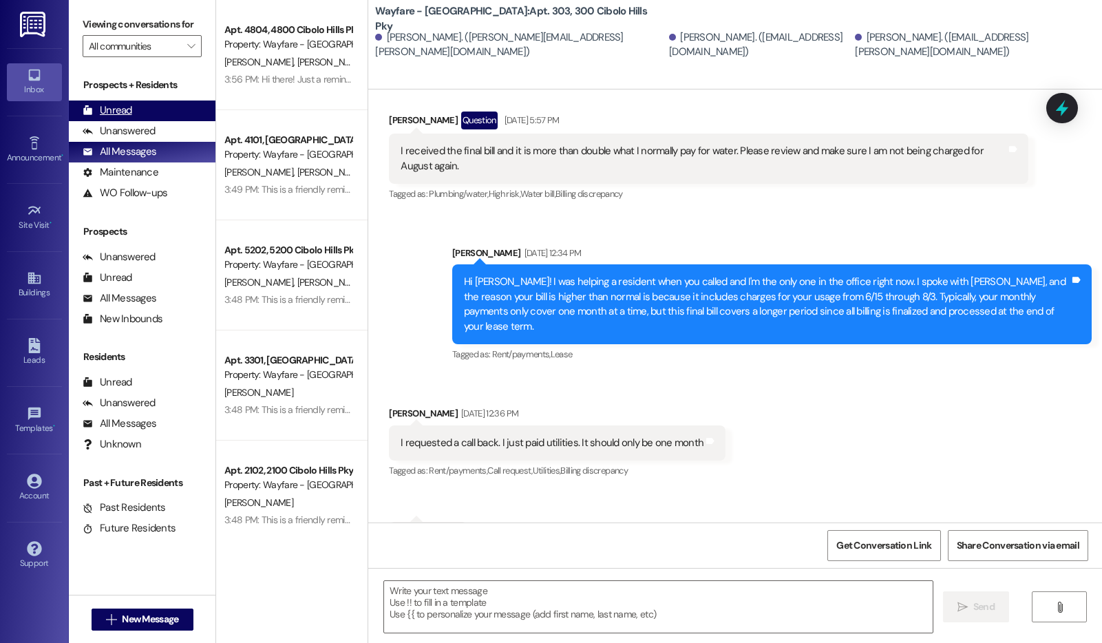
click at [142, 121] on div "Unread (0)" at bounding box center [142, 110] width 147 height 21
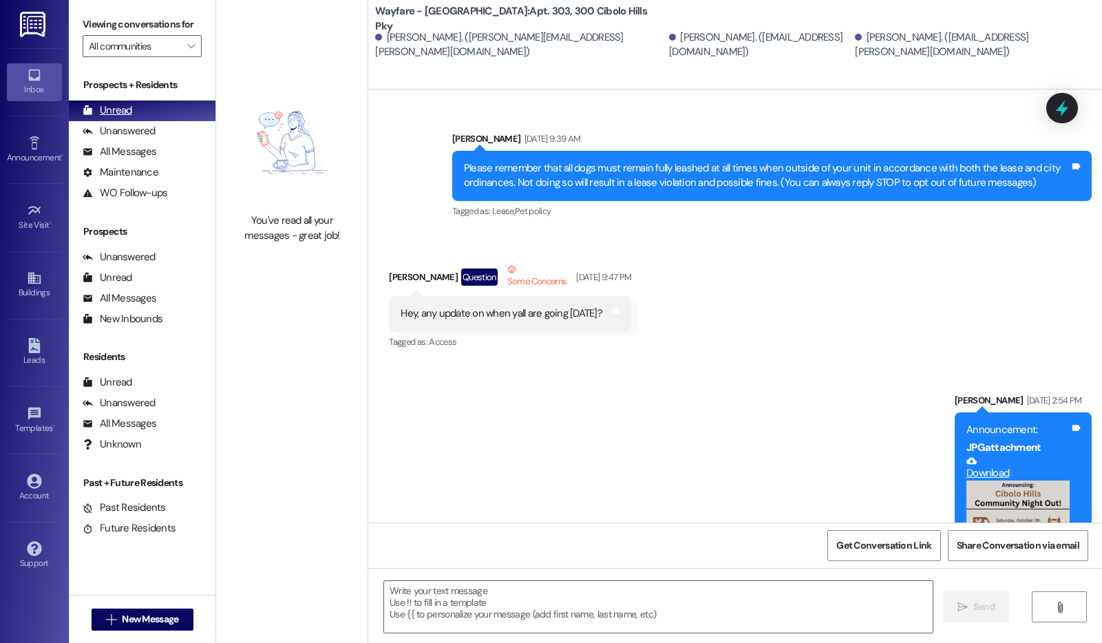
scroll to position [32768, 0]
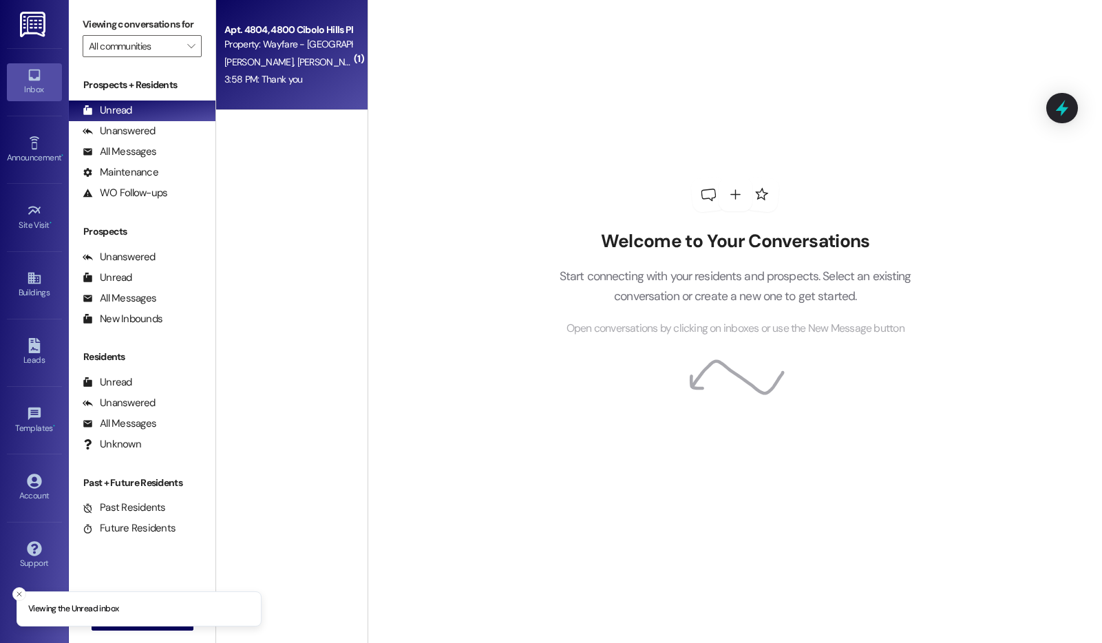
click at [275, 103] on div "Apt. 4804, 4800 Cibolo Hills Pky Property: Wayfare - Cibolo Hills T. Lockett G.…" at bounding box center [291, 55] width 151 height 110
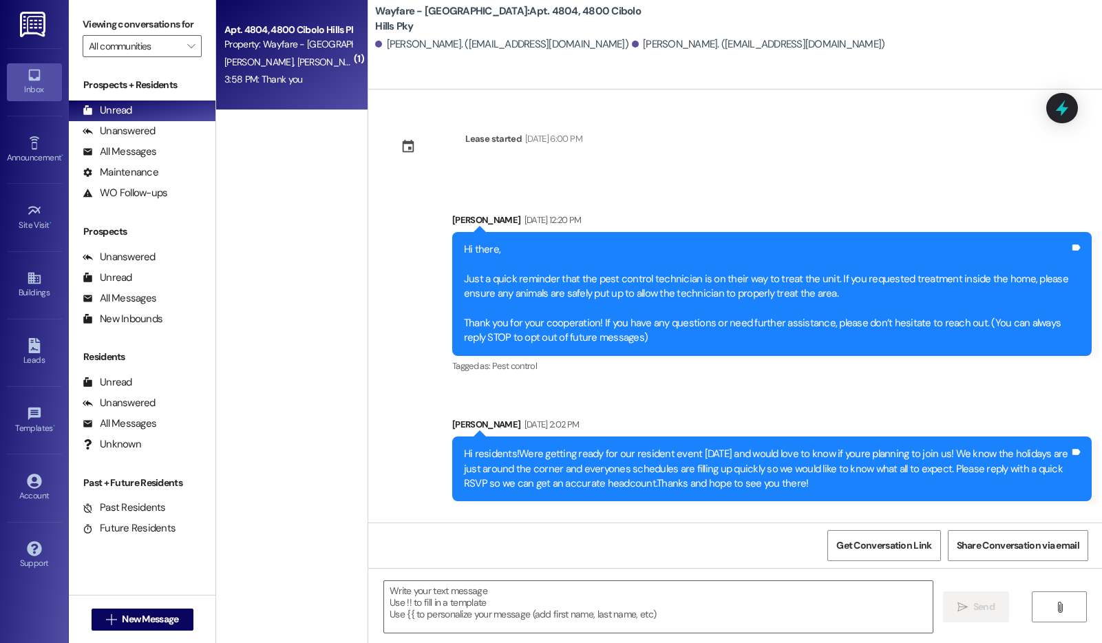
scroll to position [14689, 0]
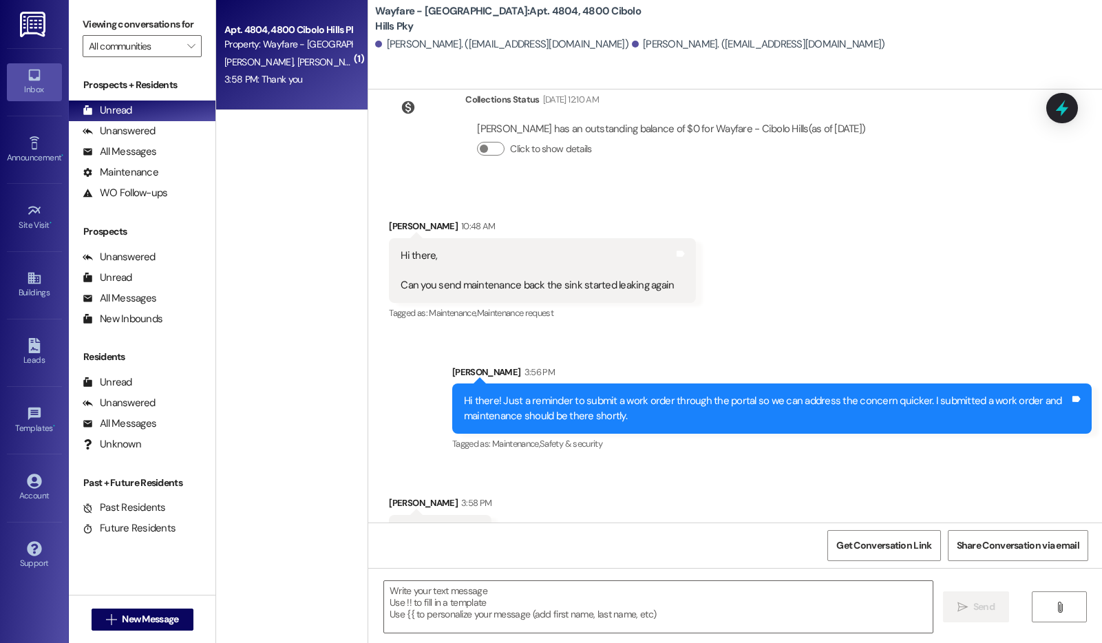
click at [584, 334] on div "Sent via SMS Thalya Hendrie 3:56 PM Hi there! Just a reminder to submit a work …" at bounding box center [735, 399] width 734 height 131
click at [289, 32] on div "Apt. 502, 500 Cibolo Hills Pky" at bounding box center [287, 30] width 127 height 14
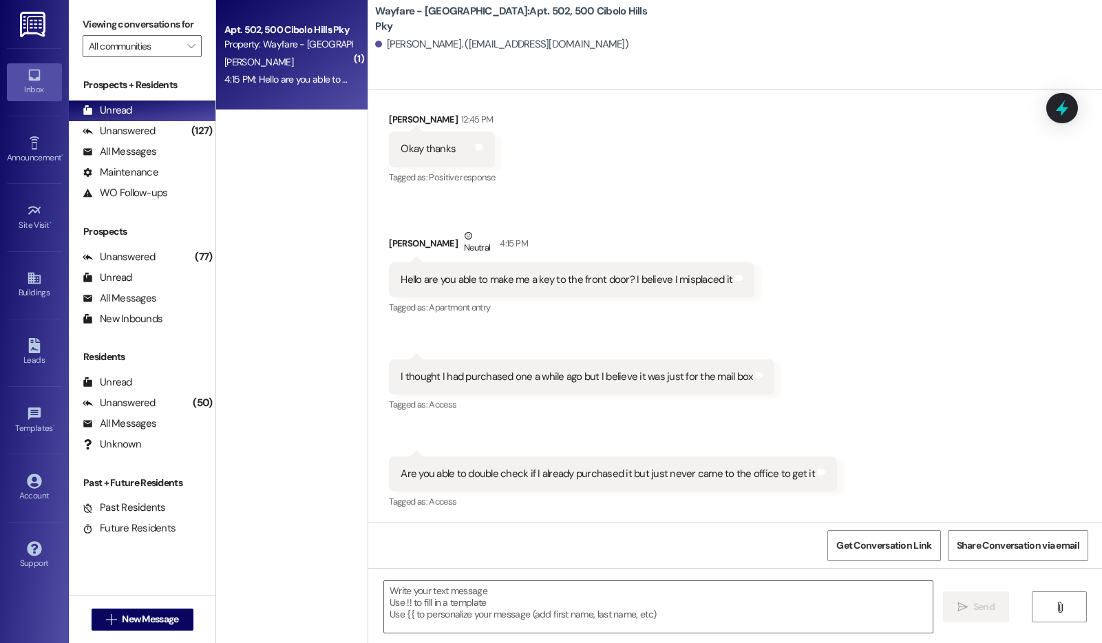
scroll to position [54829, 0]
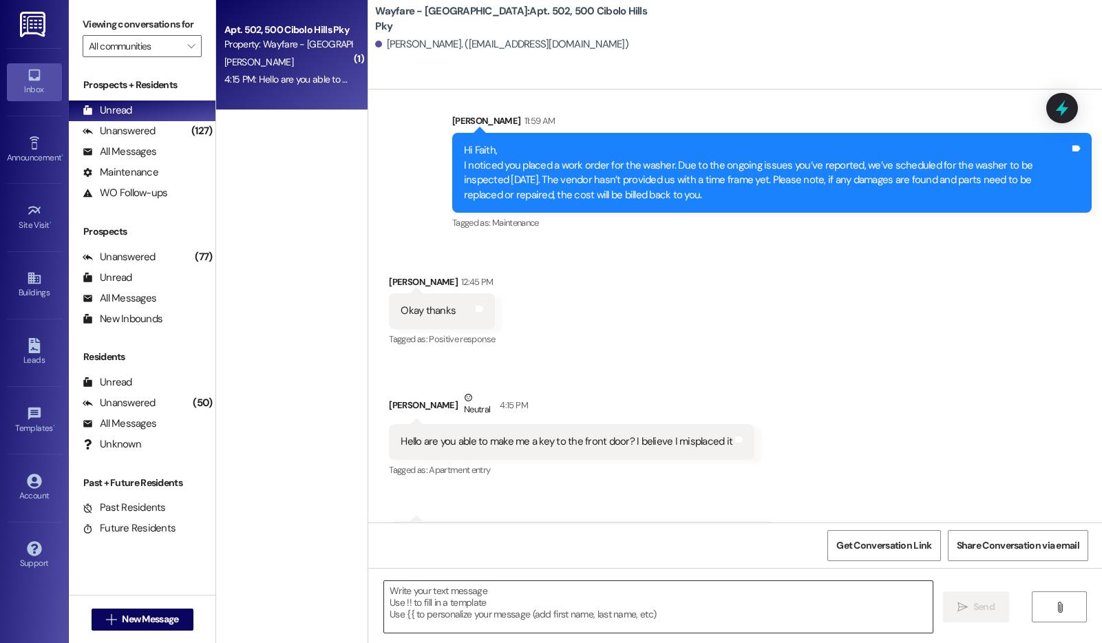
click at [648, 605] on textarea at bounding box center [658, 607] width 549 height 52
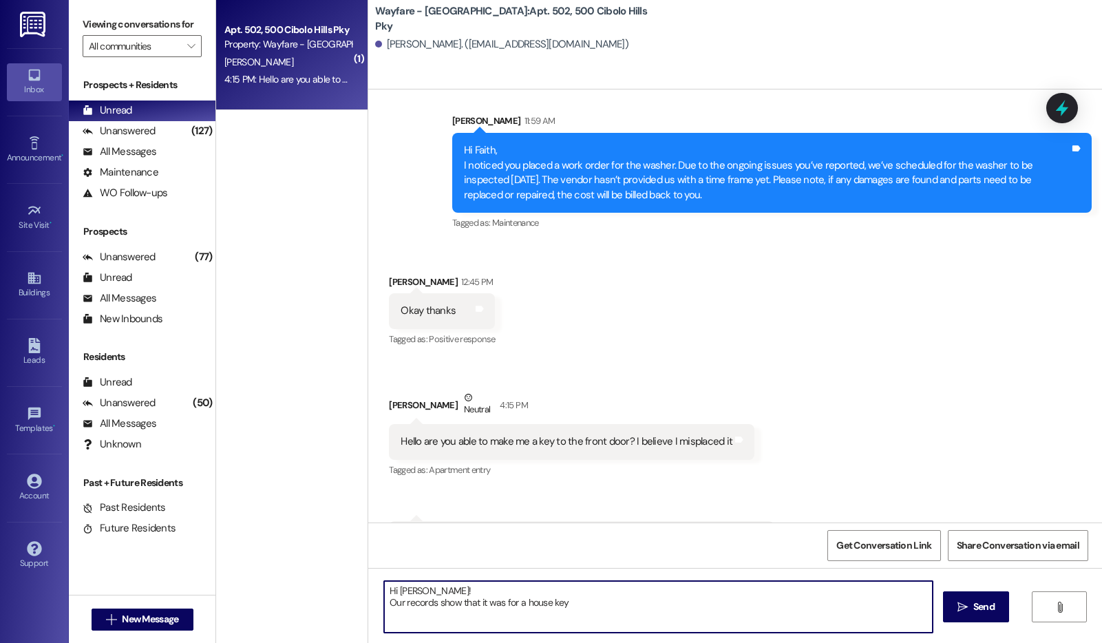
type textarea "Hi Faith! Our records show that it was for a house key."
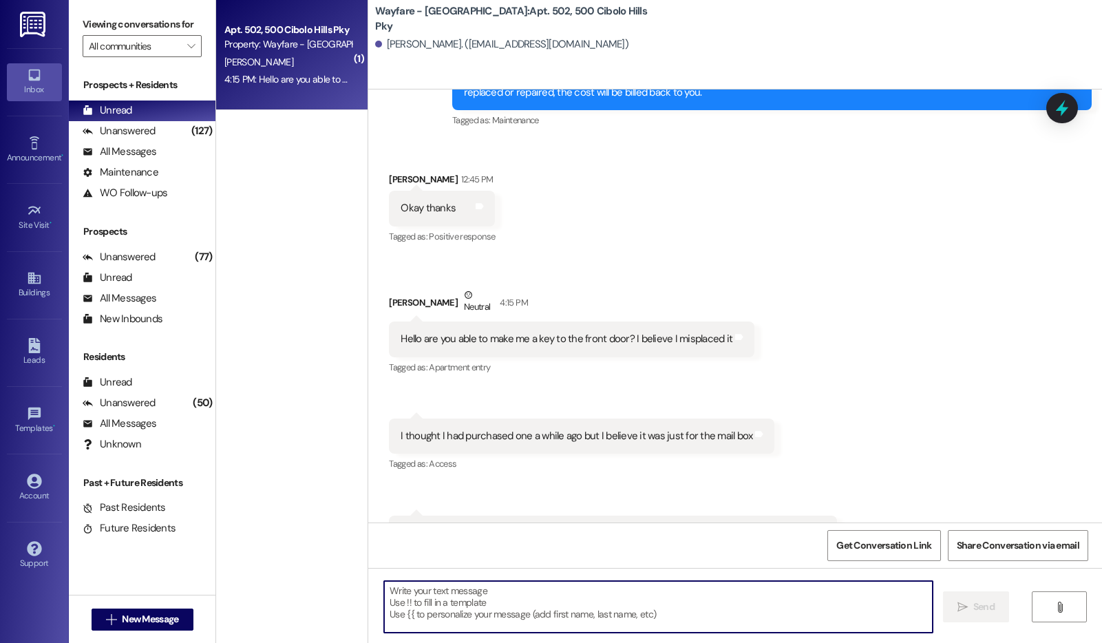
scroll to position [54940, 0]
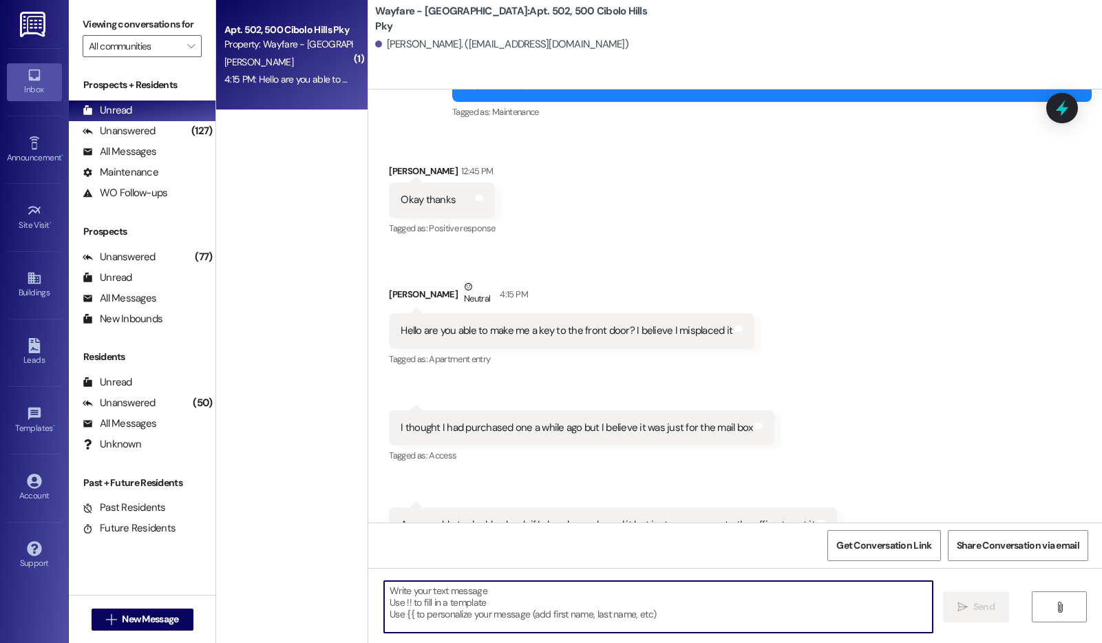
click at [667, 613] on textarea at bounding box center [658, 607] width 549 height 52
type textarea "I do remember you coming and getting that key."
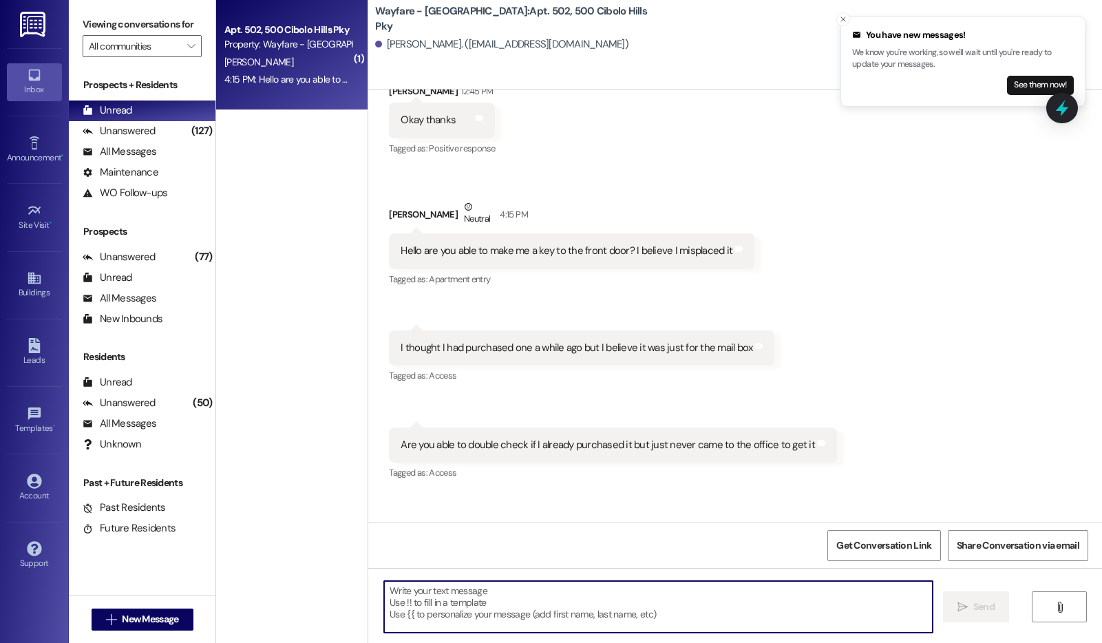
scroll to position [55035, 0]
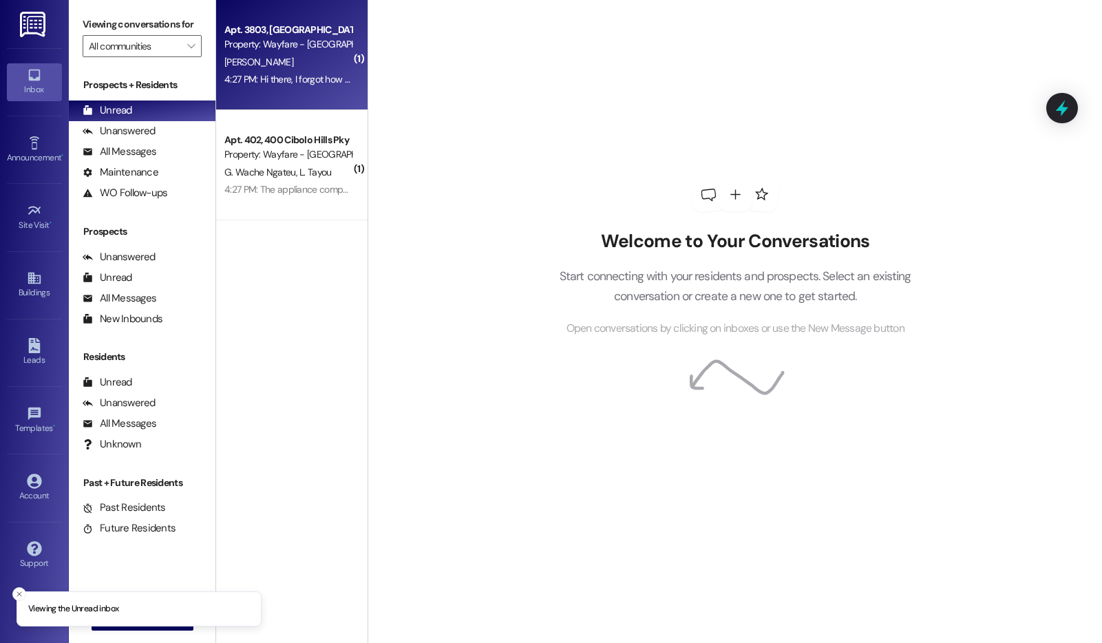
click at [295, 90] on div "Apt. 3803, 3800 Cibolo Hills Pky Property: Wayfare - Cibolo Hills A. Aljaber 4:…" at bounding box center [291, 55] width 151 height 110
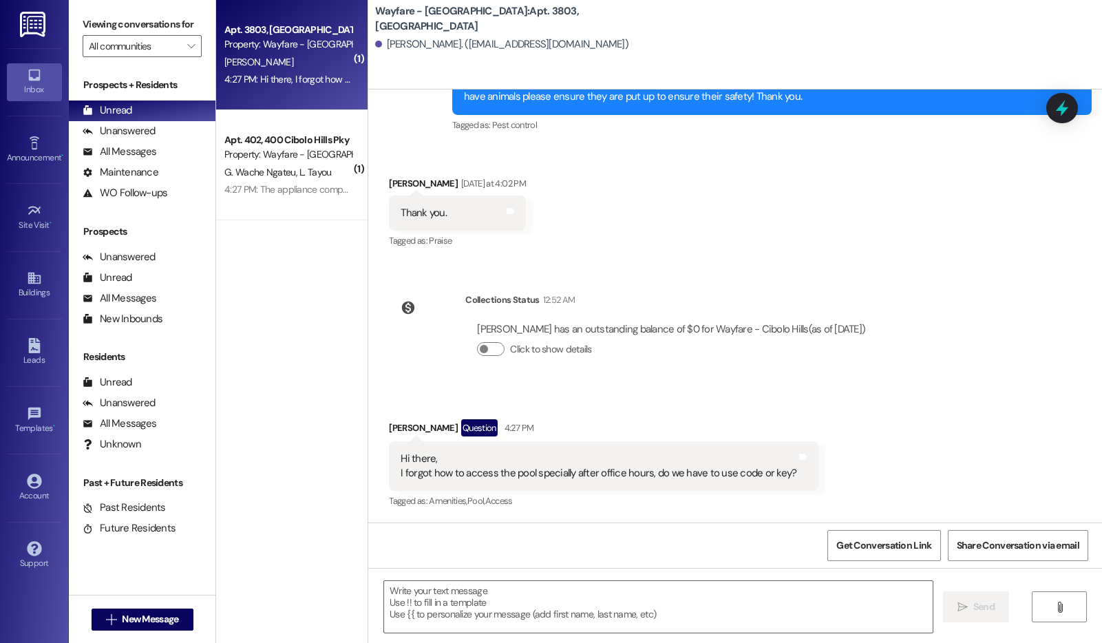
scroll to position [5084, 0]
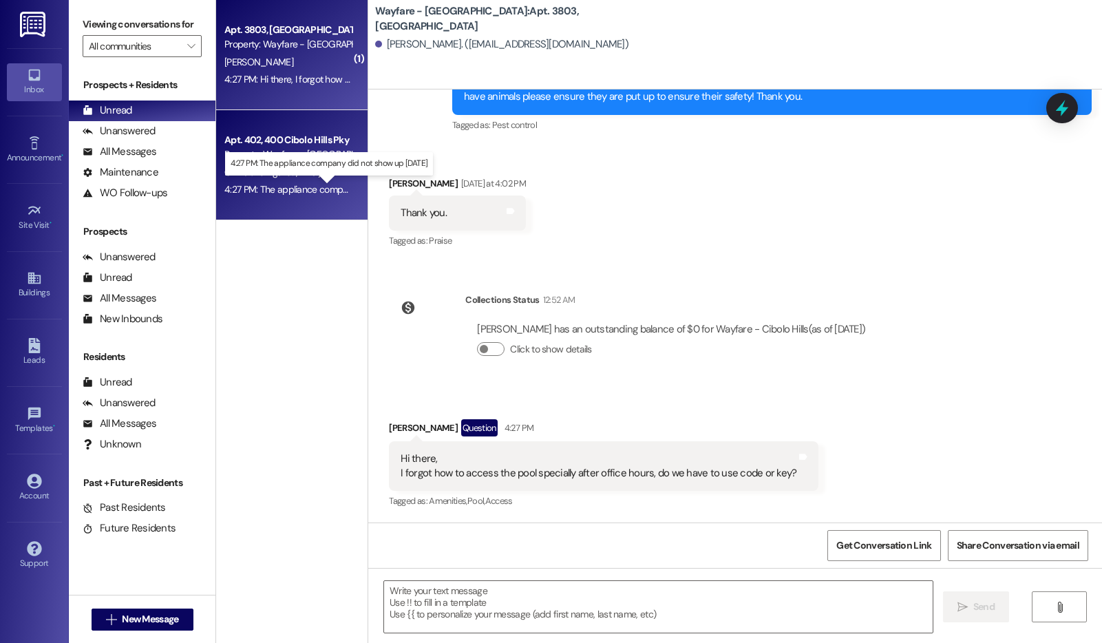
click at [251, 193] on div "4:27 PM: The appliance company did not show up today 4:27 PM: The appliance com…" at bounding box center [338, 189] width 229 height 12
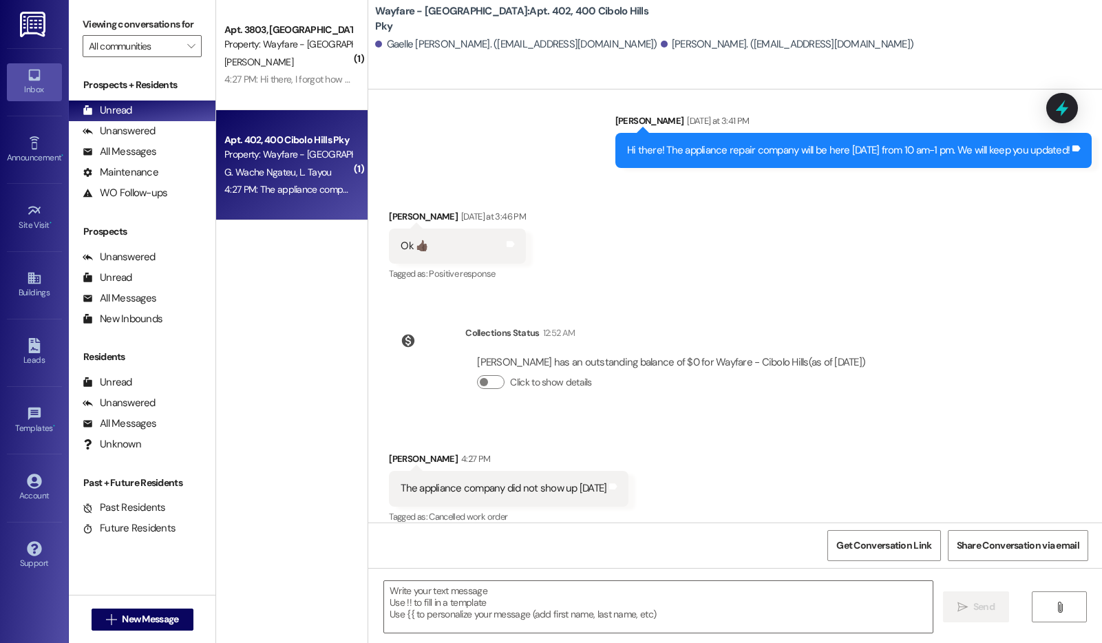
scroll to position [15843, 0]
click at [639, 602] on textarea at bounding box center [658, 607] width 549 height 52
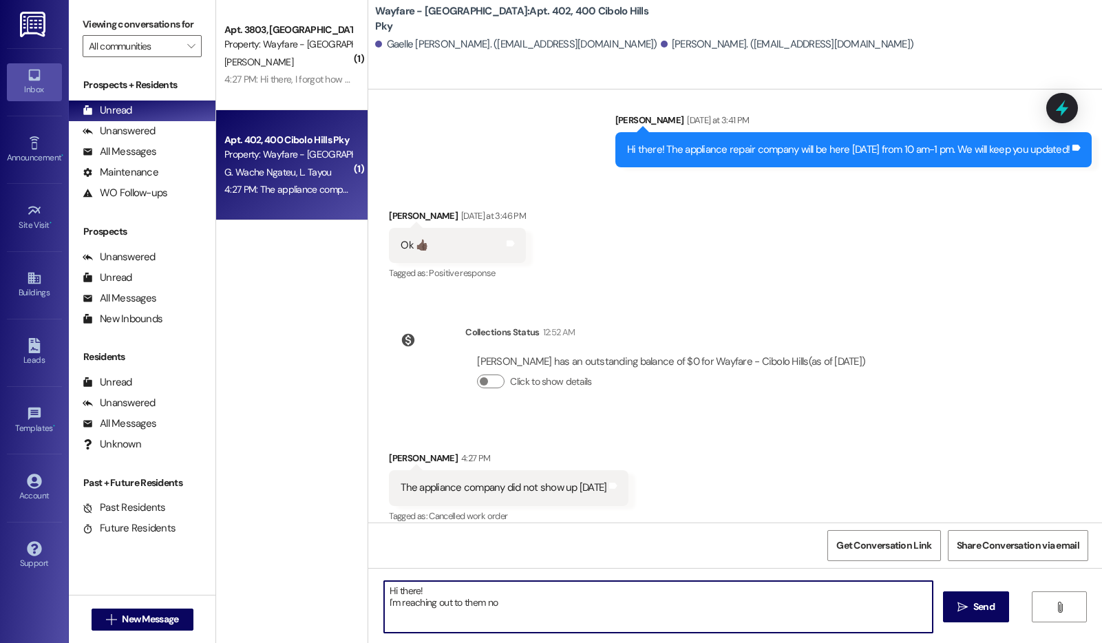
type textarea "Hi there! I'm reaching out to them now"
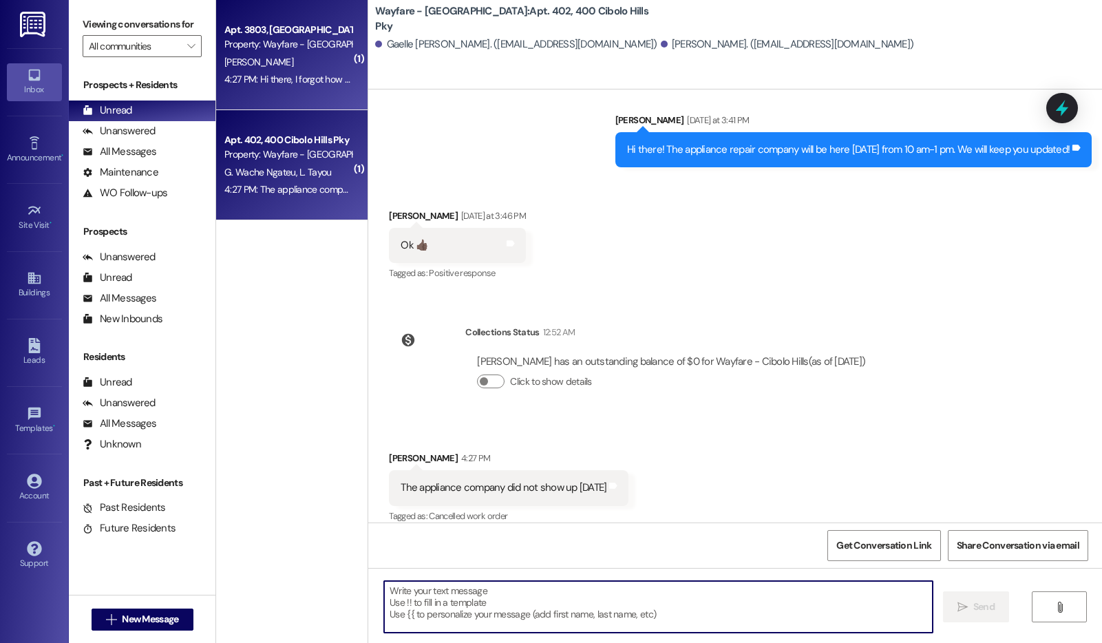
click at [235, 51] on div "Property: Wayfare - [GEOGRAPHIC_DATA]" at bounding box center [287, 44] width 127 height 14
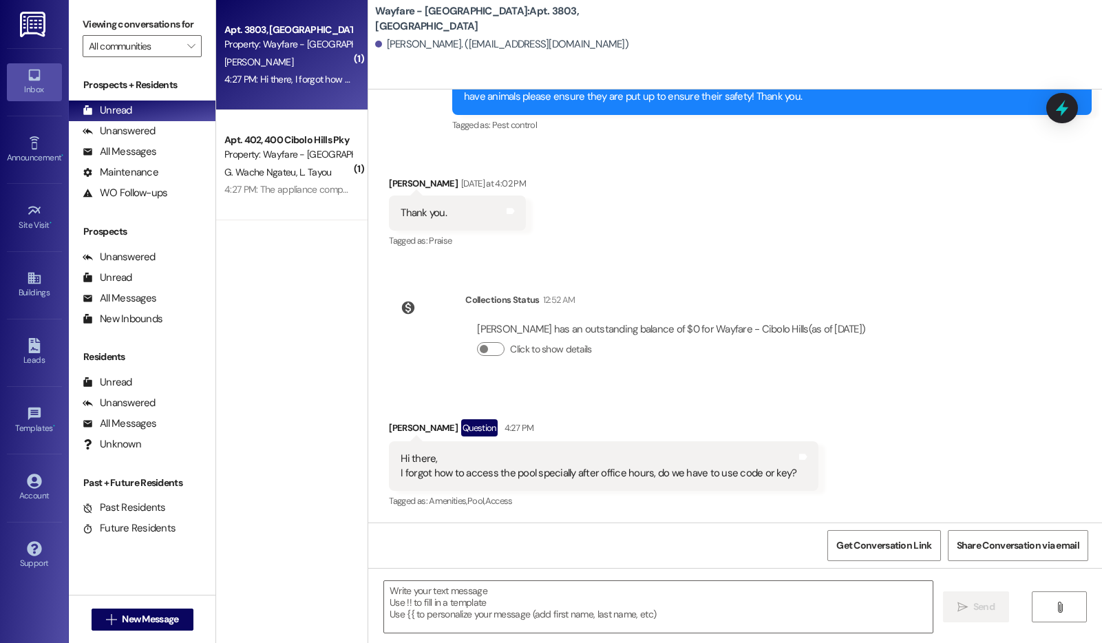
scroll to position [5083, 0]
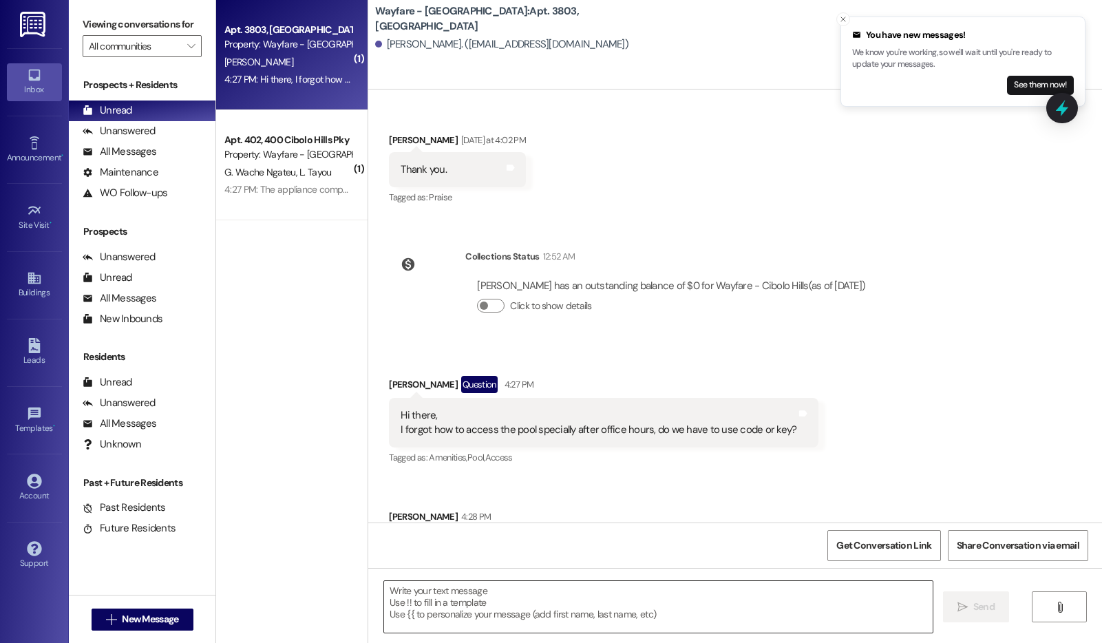
click at [522, 593] on textarea at bounding box center [658, 607] width 549 height 52
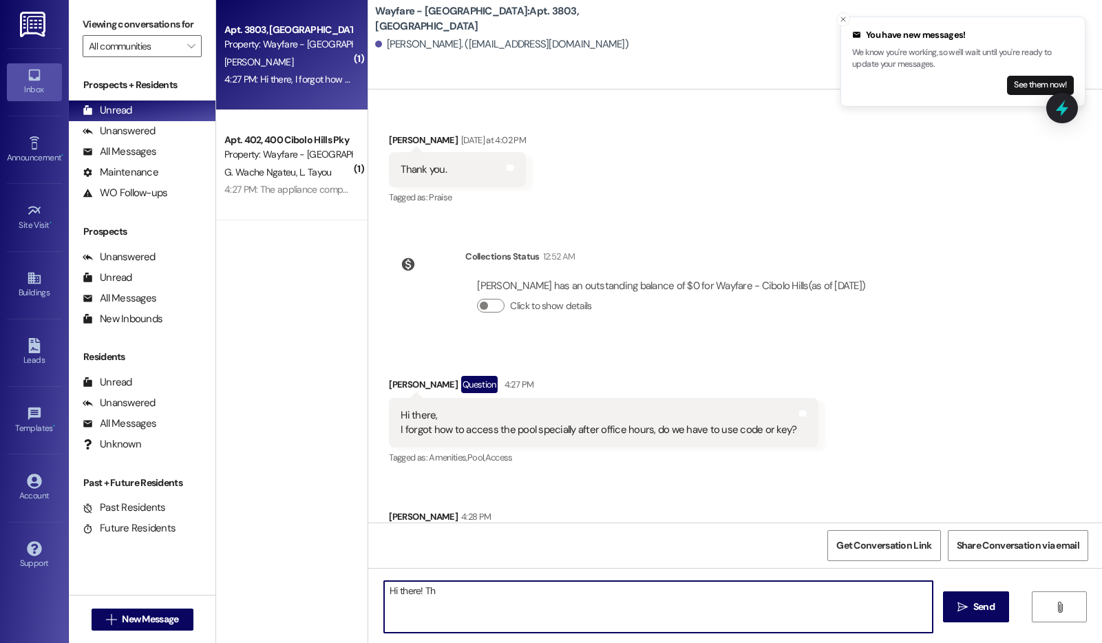
scroll to position [5179, 0]
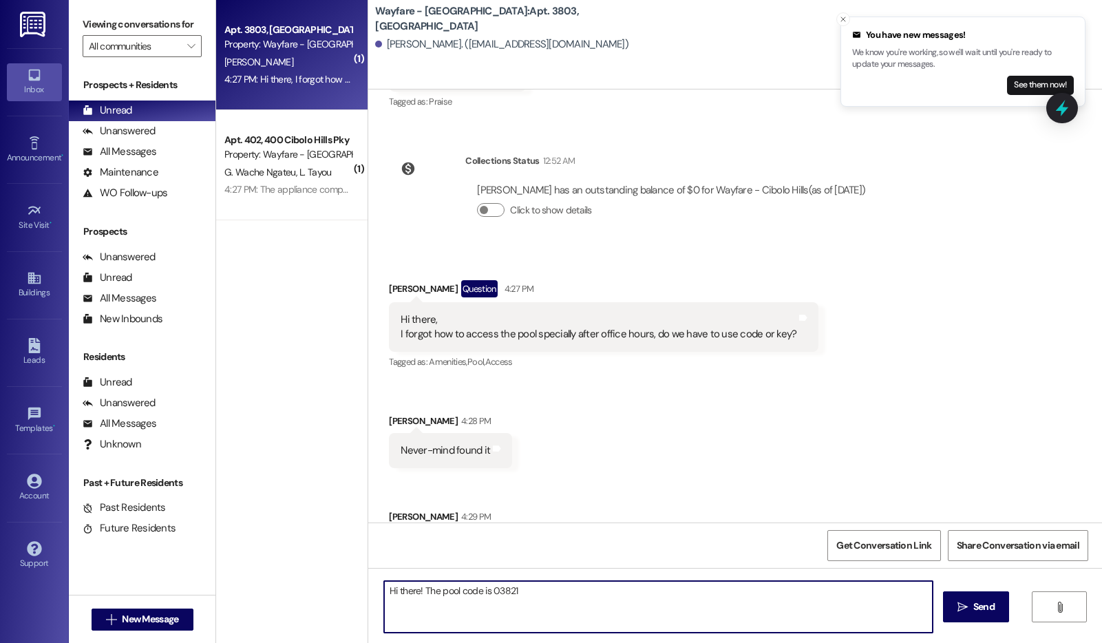
type textarea "Hi there! The pool code is 038214"
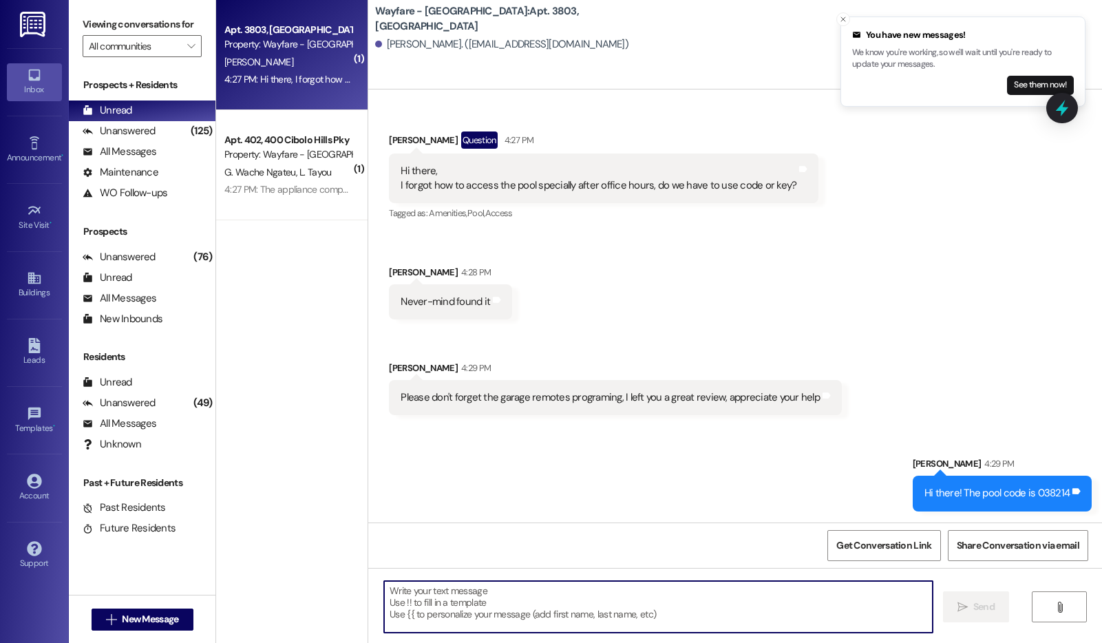
scroll to position [5372, 0]
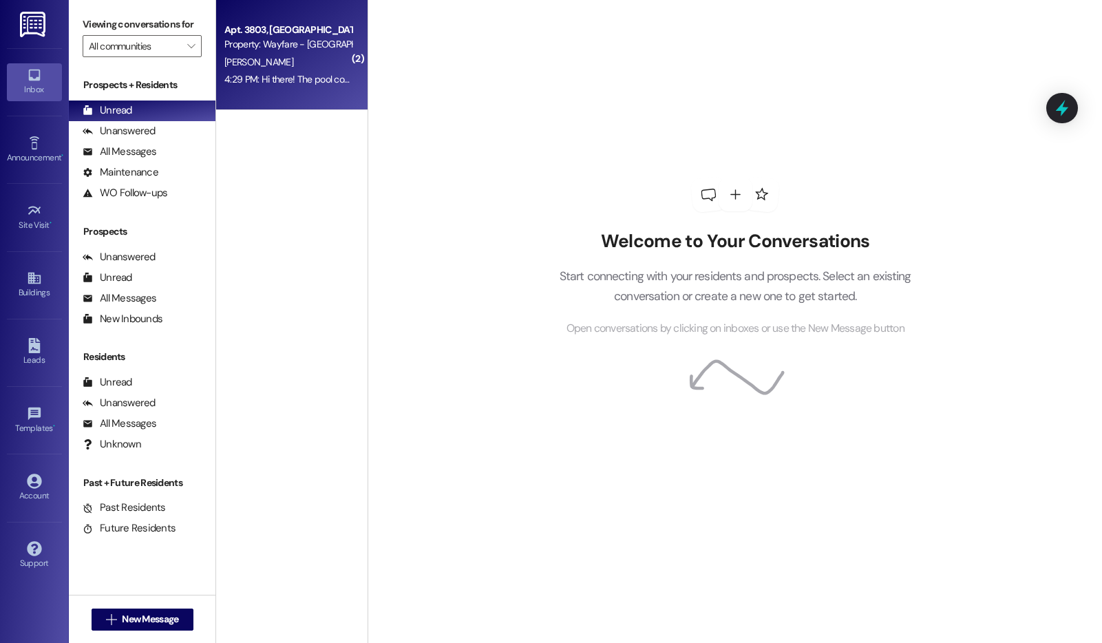
click at [266, 65] on div "[PERSON_NAME]" at bounding box center [288, 62] width 130 height 17
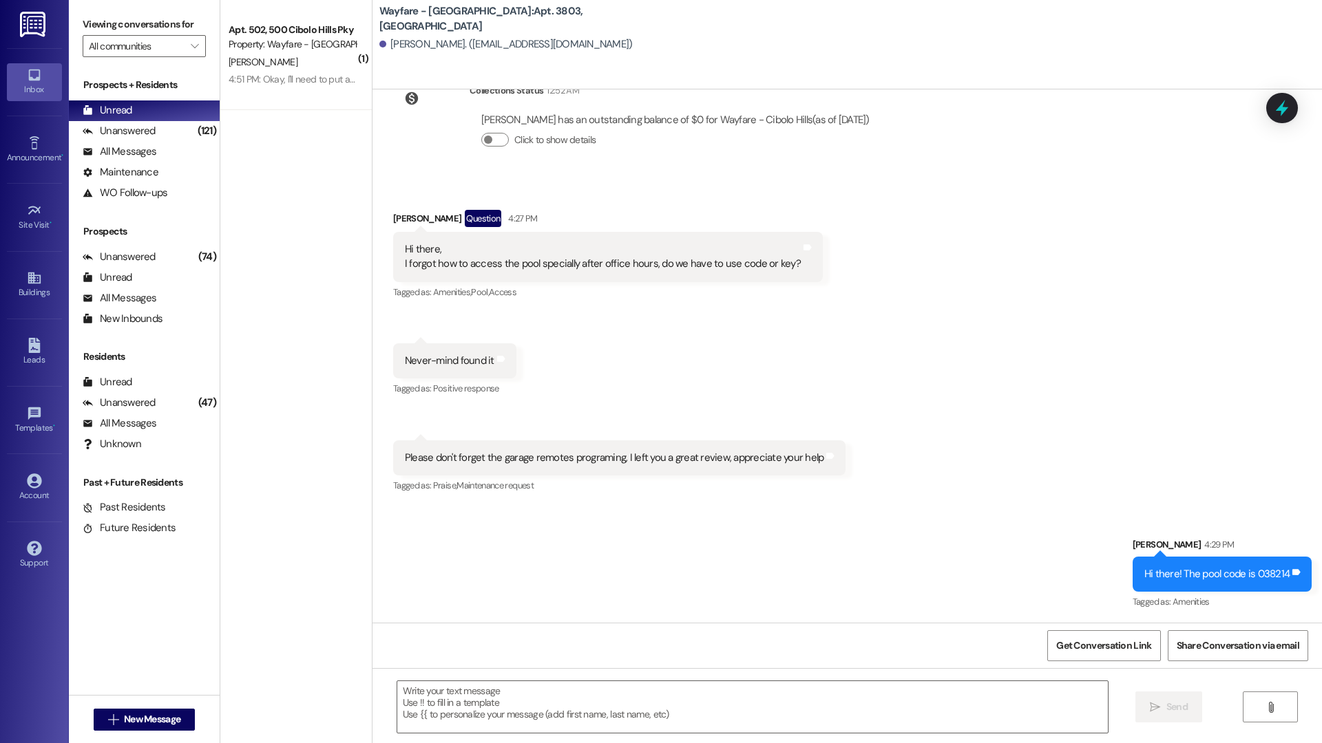
scroll to position [5146, 0]
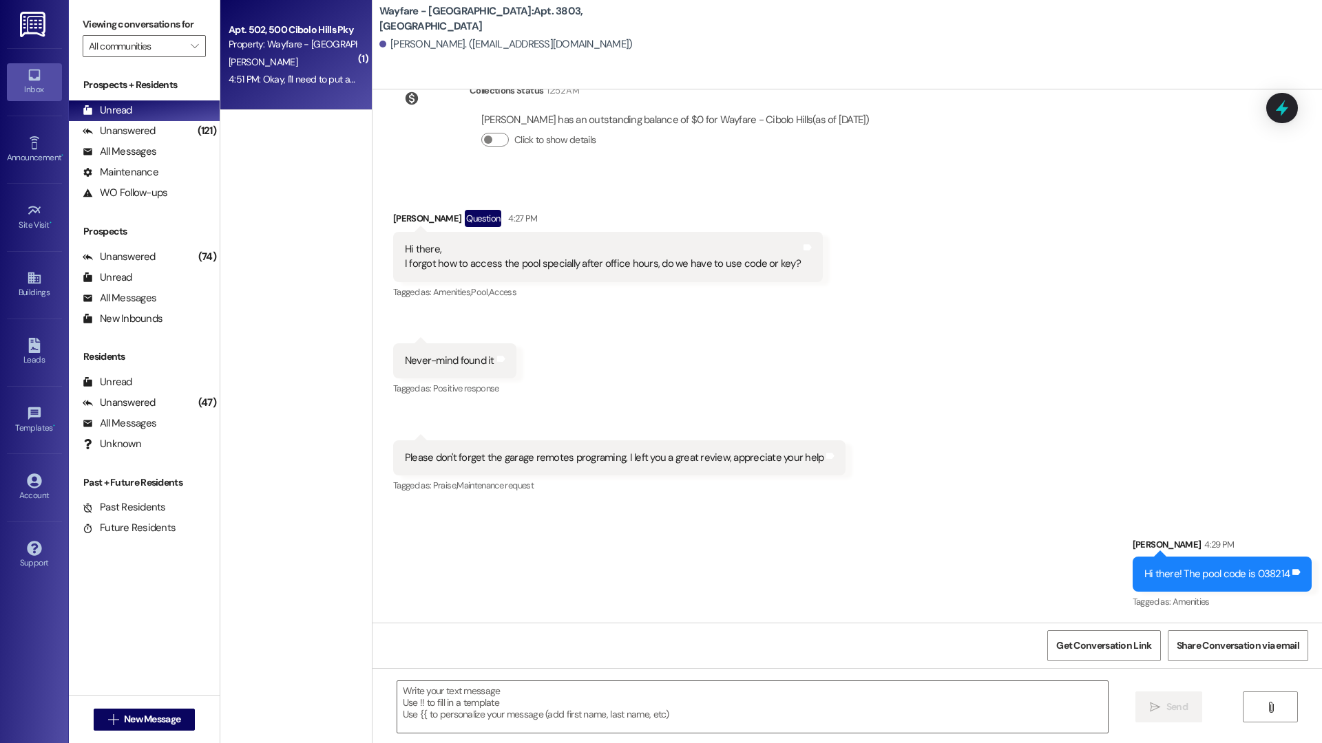
click at [266, 94] on div "Apt. 502, 500 Cibolo Hills Pky Property: Wayfare - Cibolo Hills [PERSON_NAME] 4…" at bounding box center [295, 55] width 151 height 110
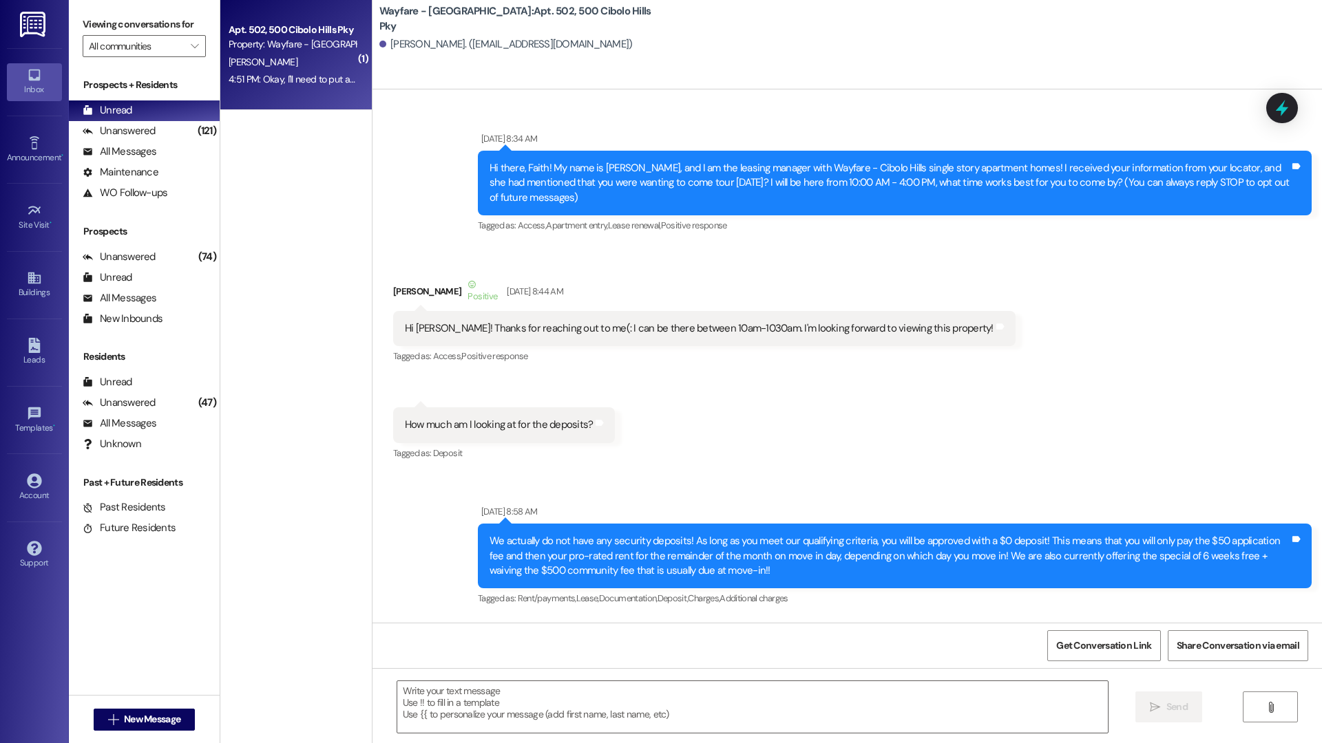
scroll to position [53545, 0]
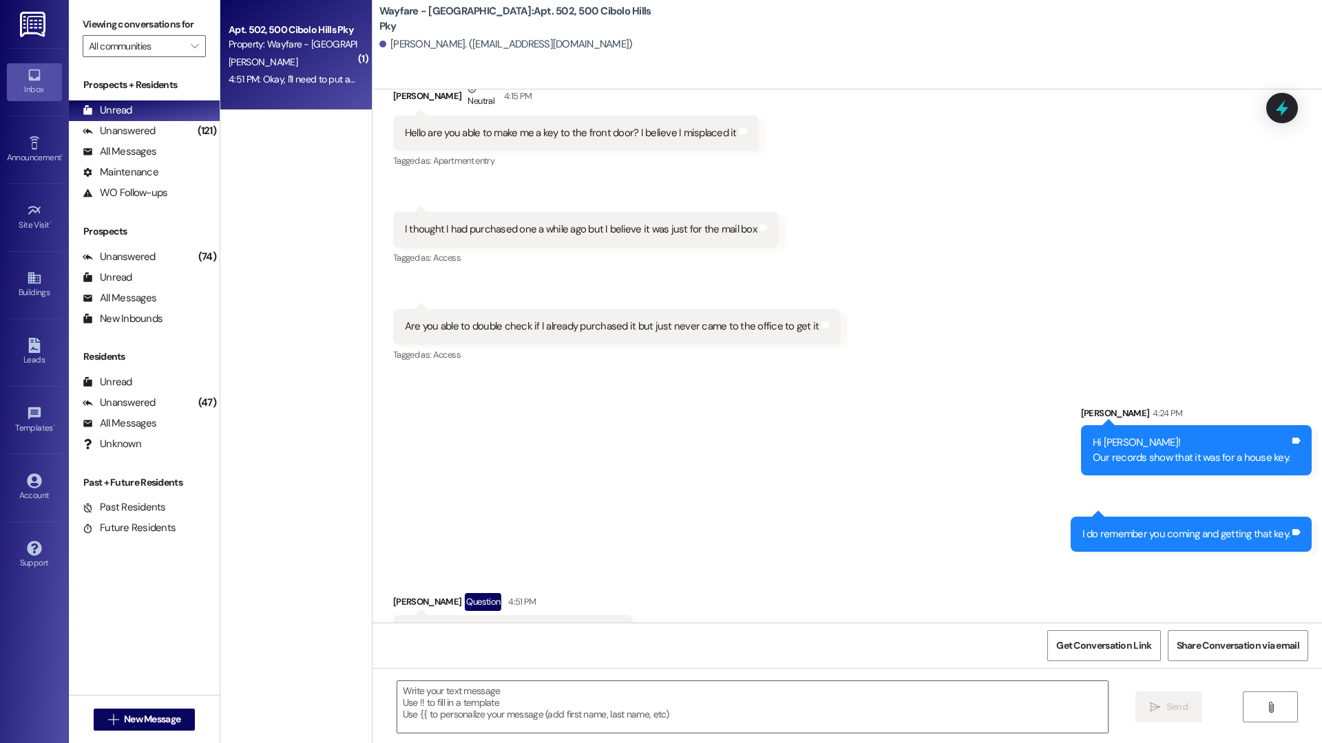
click at [476, 642] on div " Send " at bounding box center [846, 719] width 949 height 103
click at [481, 642] on textarea at bounding box center [752, 707] width 710 height 52
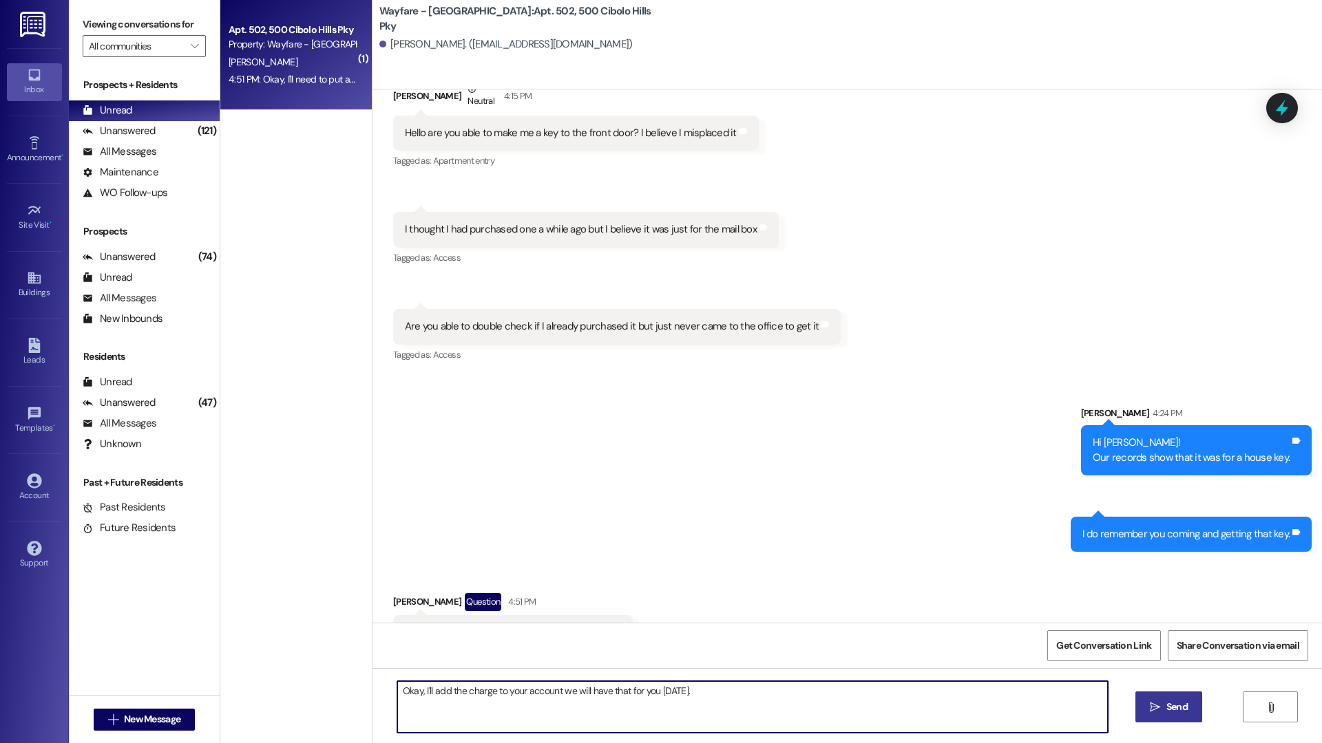
type textarea "Okay, I'll add the charge to your account we will have that for you [DATE]."
click at [1101, 642] on span "Send" at bounding box center [1176, 707] width 21 height 14
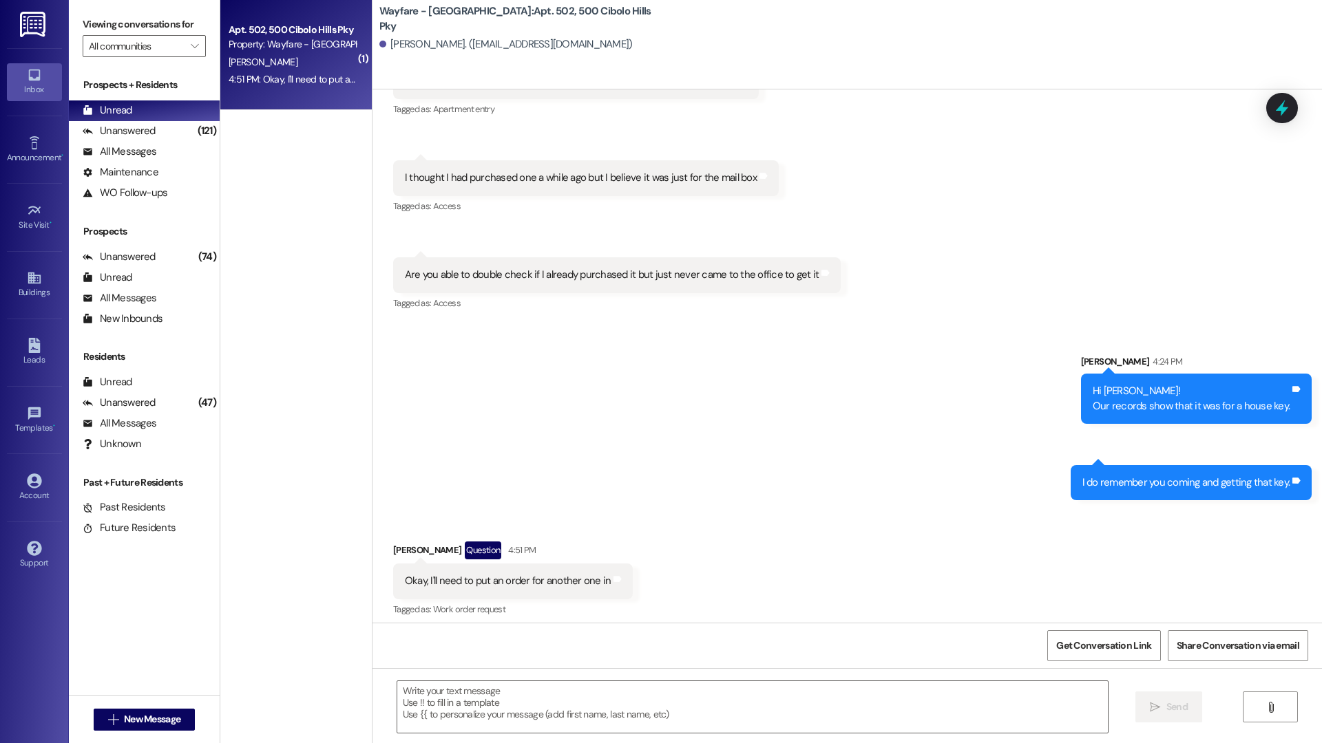
scroll to position [53642, 0]
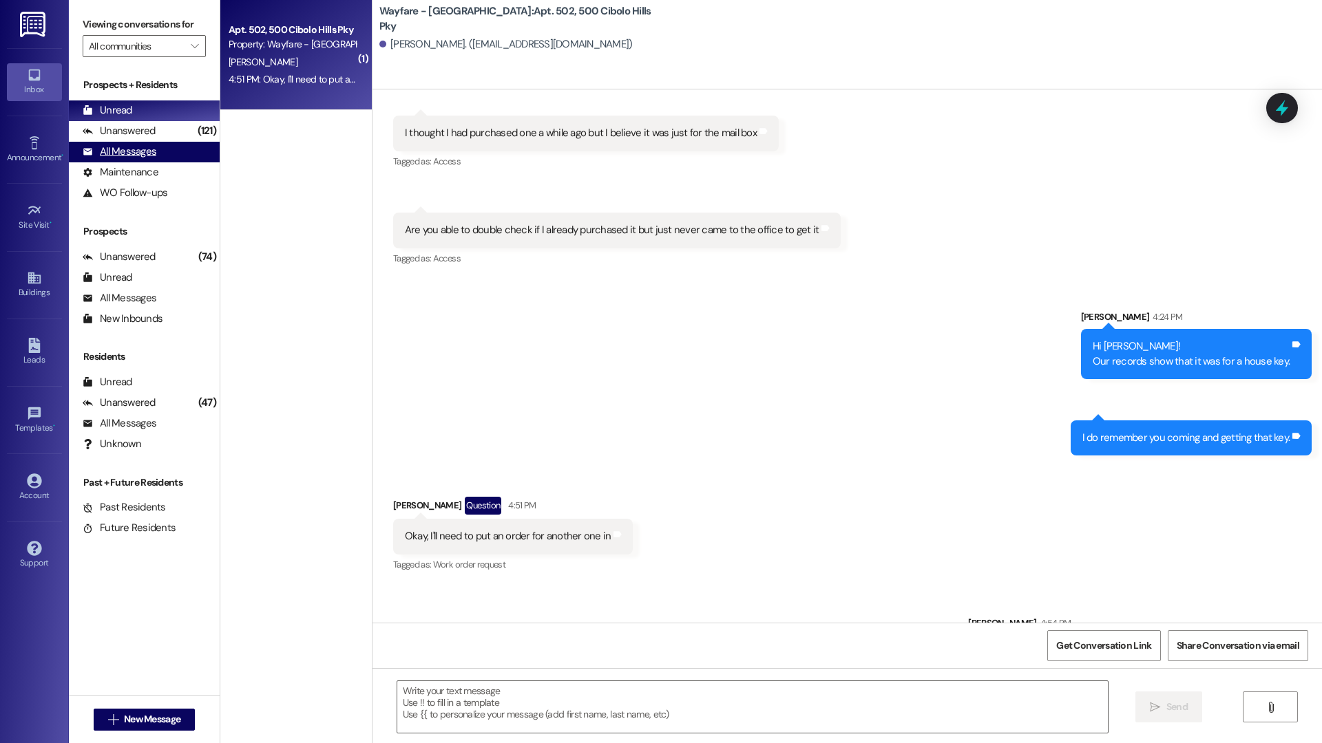
click at [128, 156] on div "All Messages" at bounding box center [120, 152] width 74 height 14
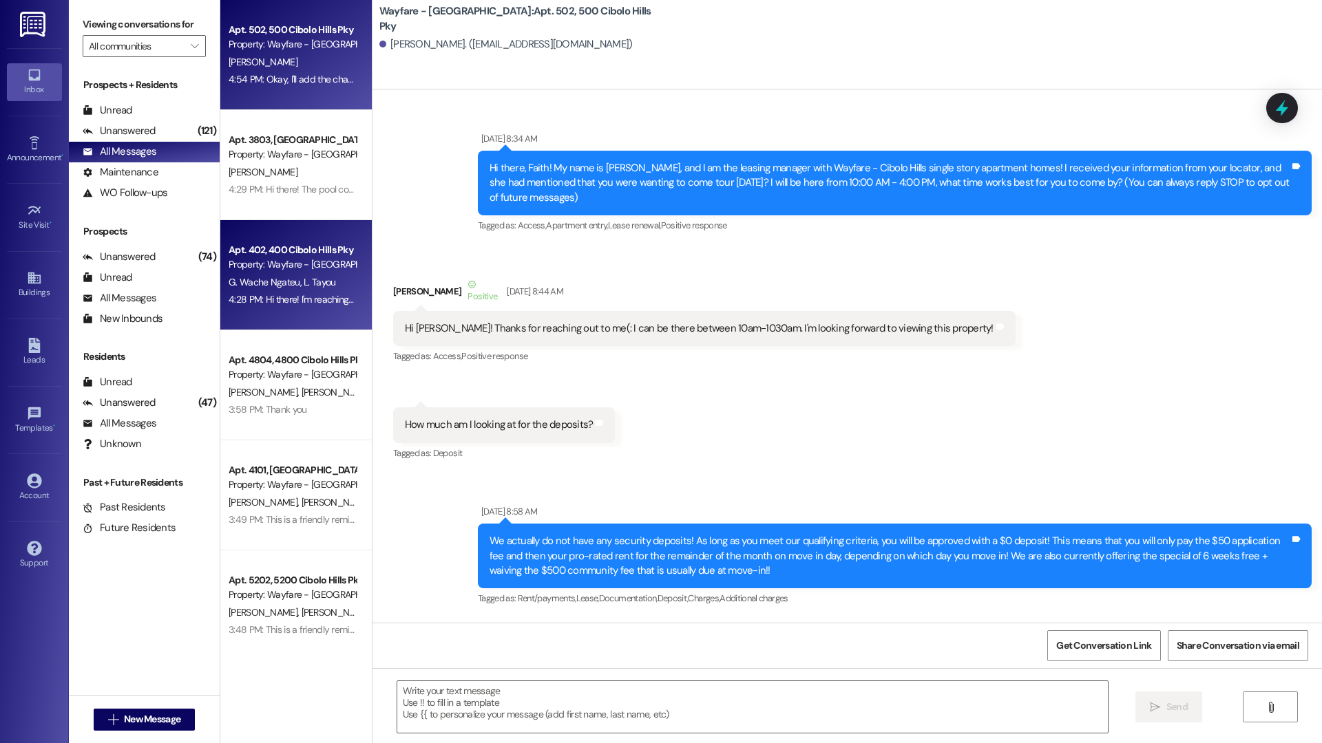
click at [299, 305] on div "4:28 PM: Hi there! I'm reaching out to them now 4:28 PM: Hi there! I'm reaching…" at bounding box center [323, 299] width 188 height 12
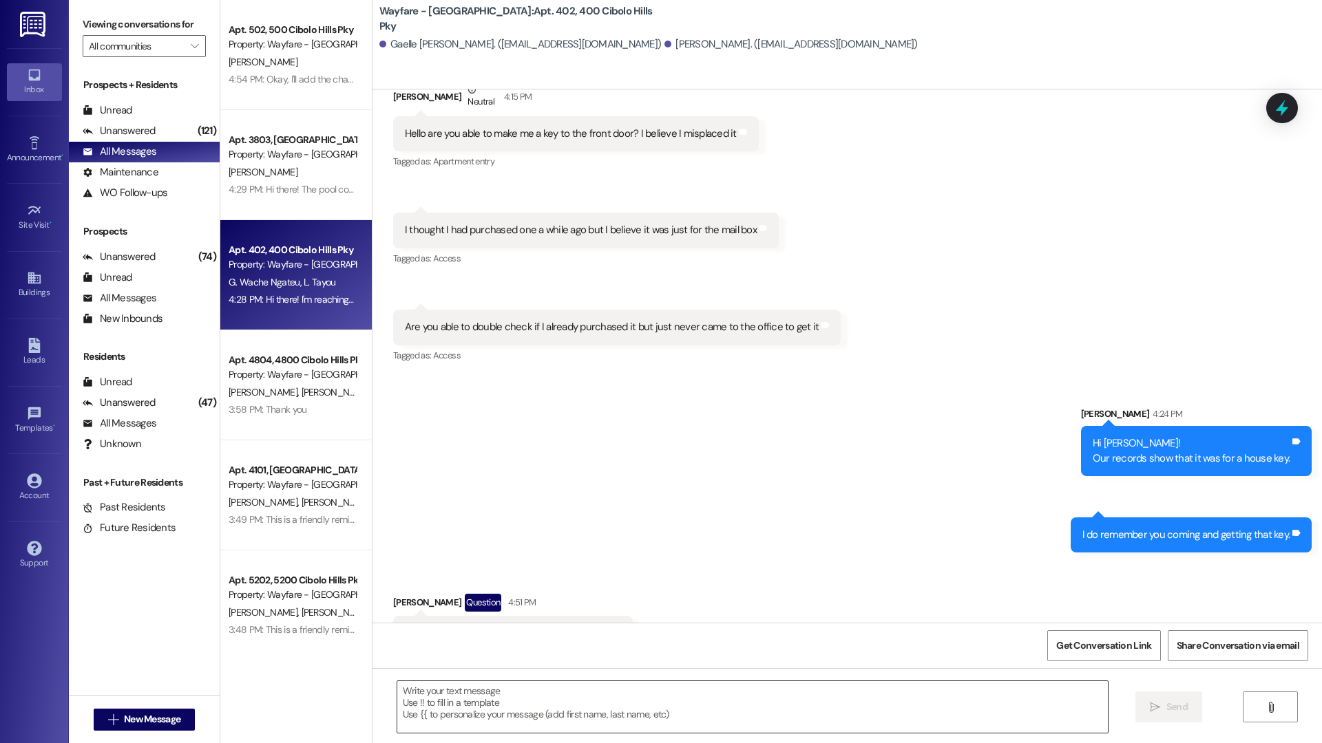
click at [624, 642] on textarea at bounding box center [752, 707] width 710 height 52
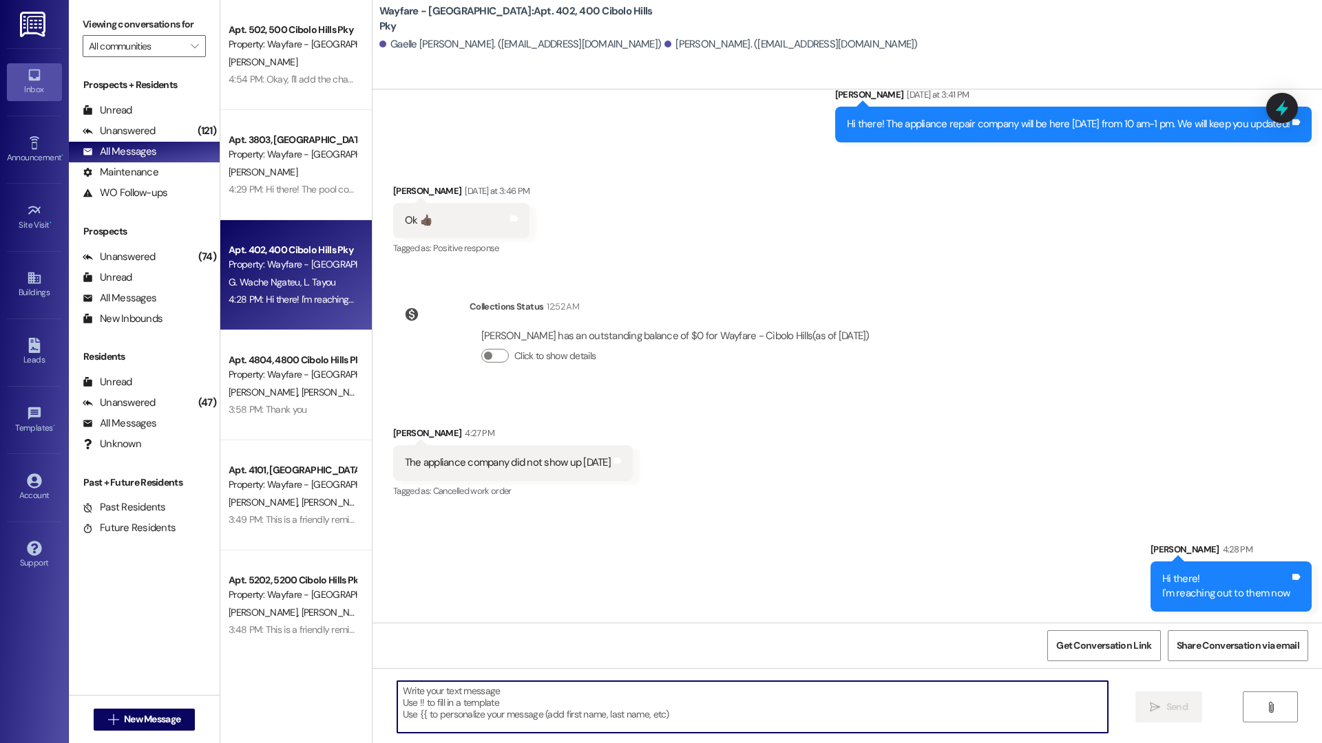
scroll to position [15101, 0]
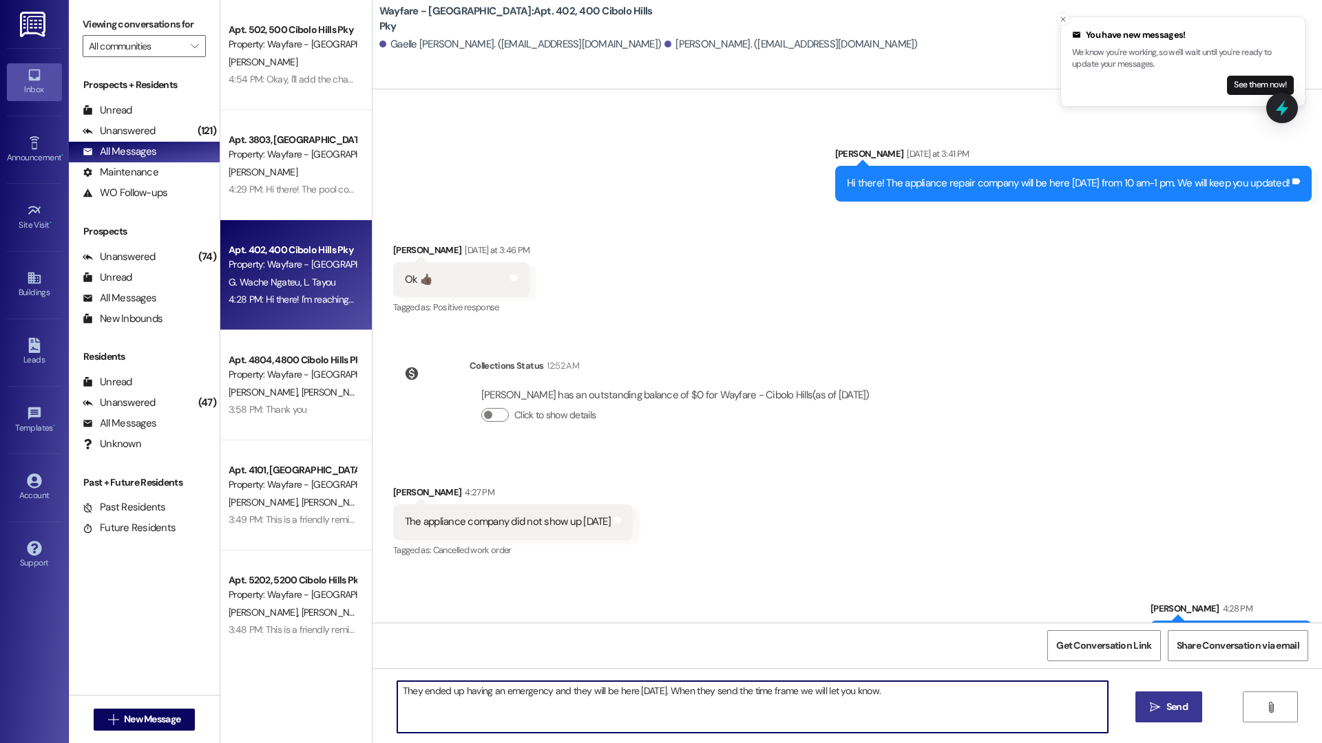
type textarea "They ended up having an emergency and they will be here [DATE]. When they send …"
click at [1101, 642] on button " Send" at bounding box center [1168, 707] width 67 height 31
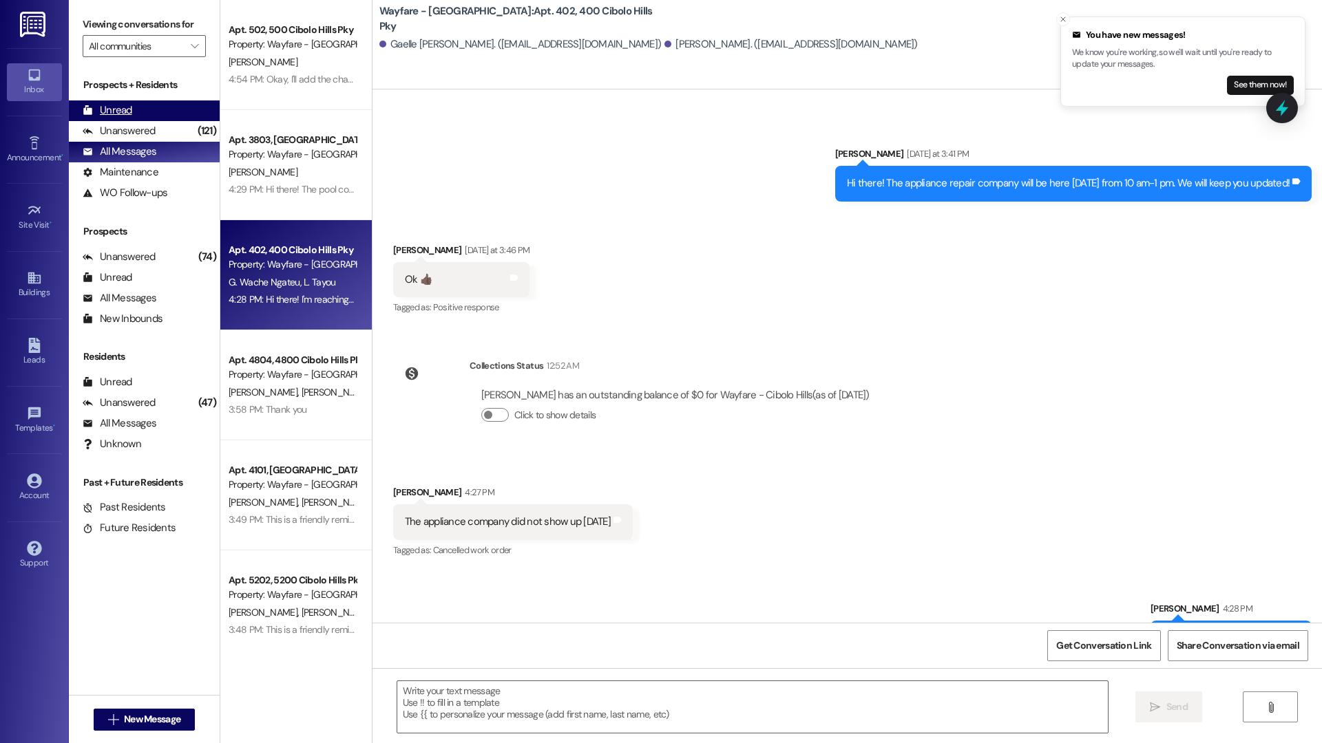
click at [103, 109] on div "Unread" at bounding box center [108, 110] width 50 height 14
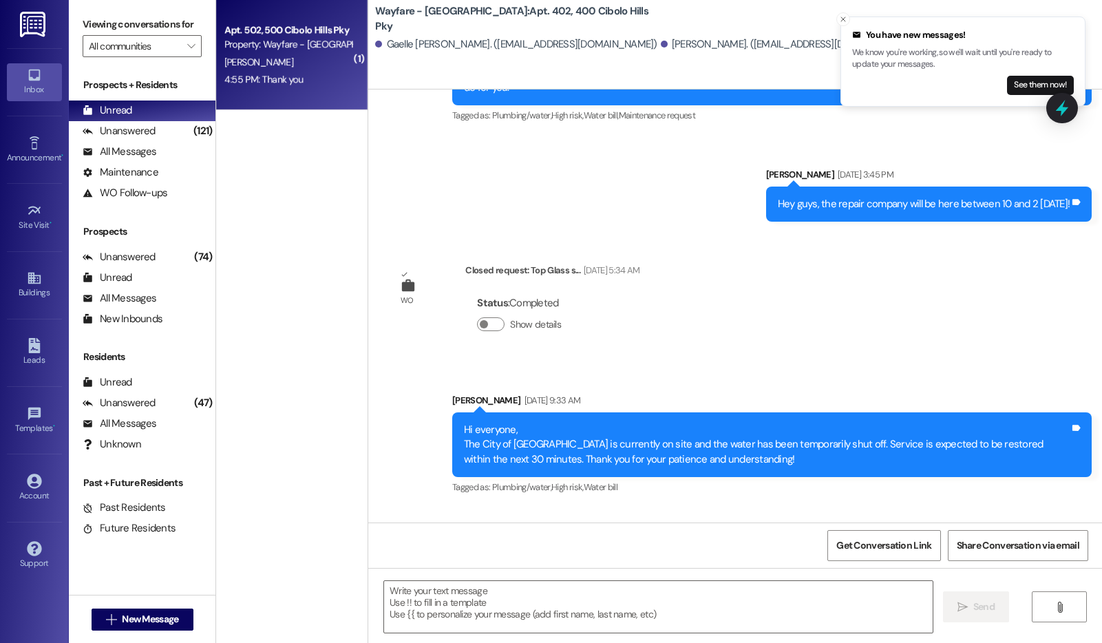
scroll to position [15742, 0]
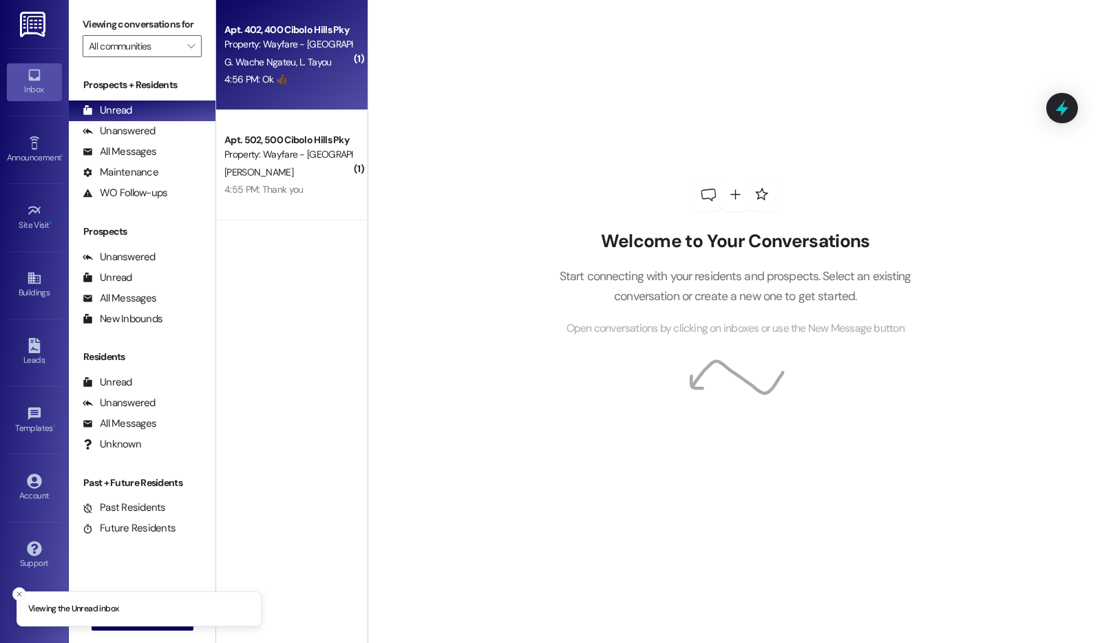
click at [291, 25] on div "Apt. 402, 400 Cibolo Hills Pky" at bounding box center [287, 30] width 127 height 14
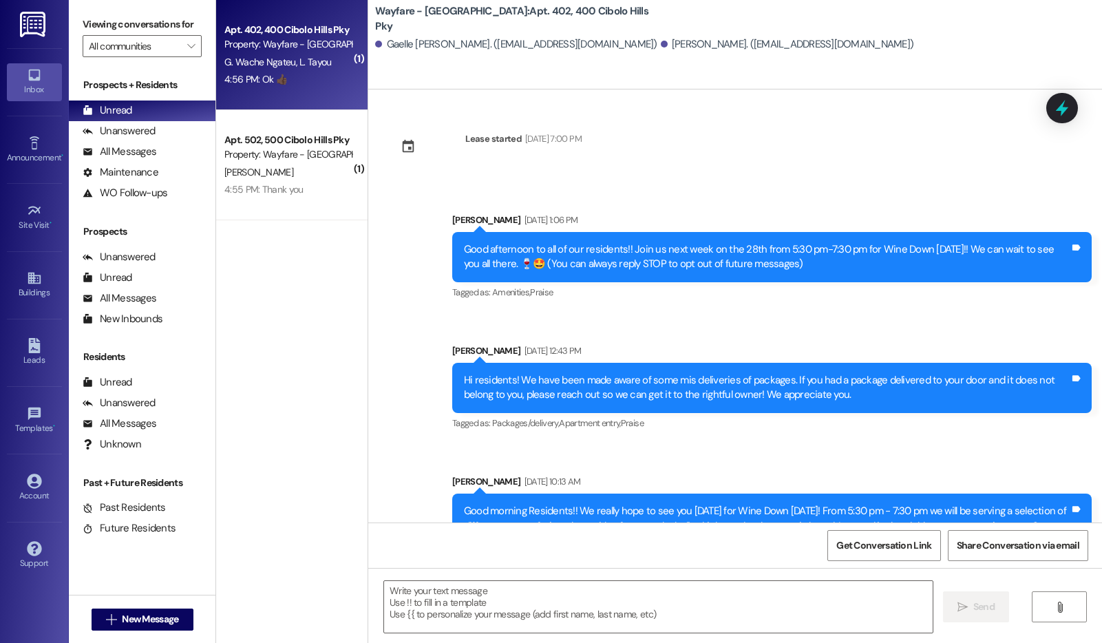
scroll to position [16166, 0]
